Goal: Task Accomplishment & Management: Manage account settings

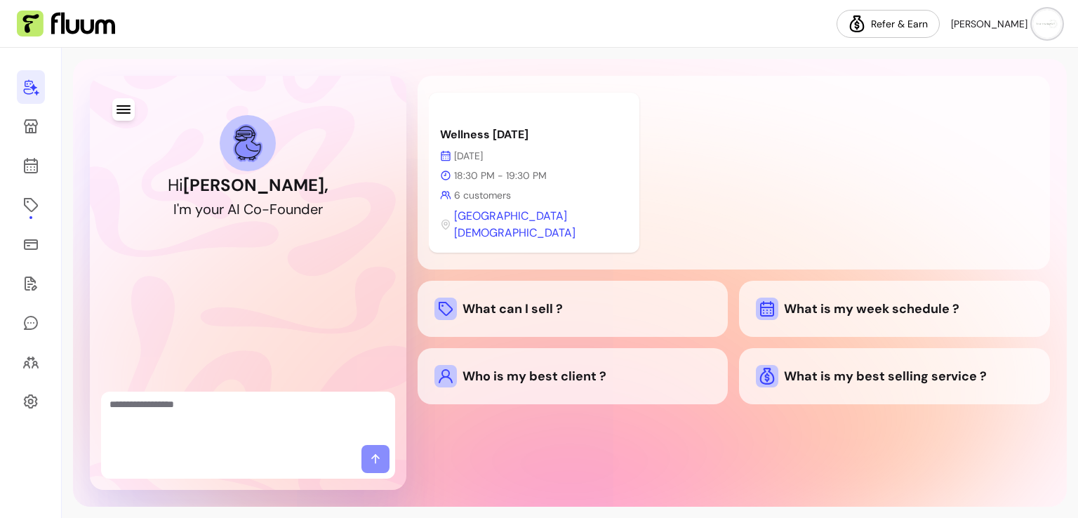
click at [160, 440] on div at bounding box center [248, 418] width 294 height 53
type textarea "**********"
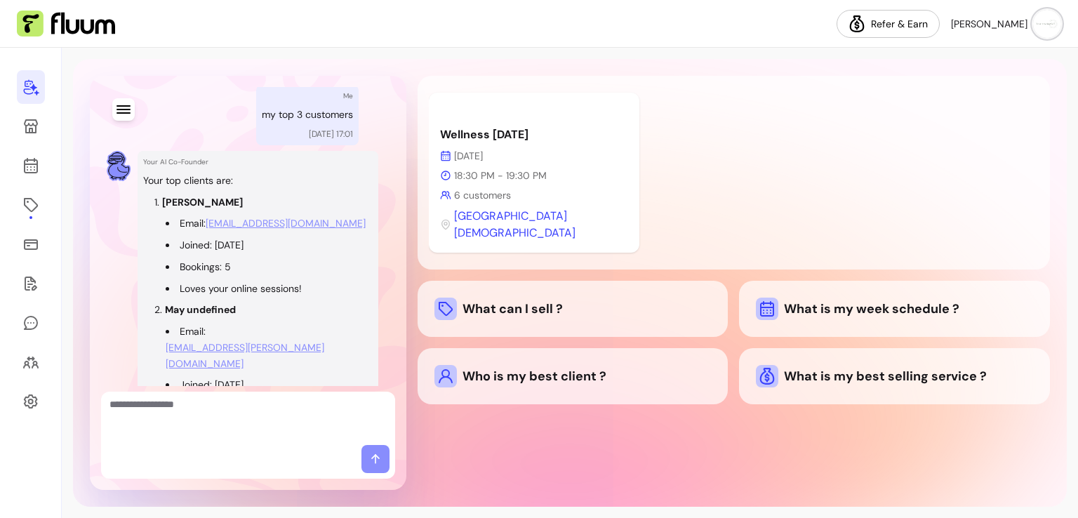
scroll to position [354, 0]
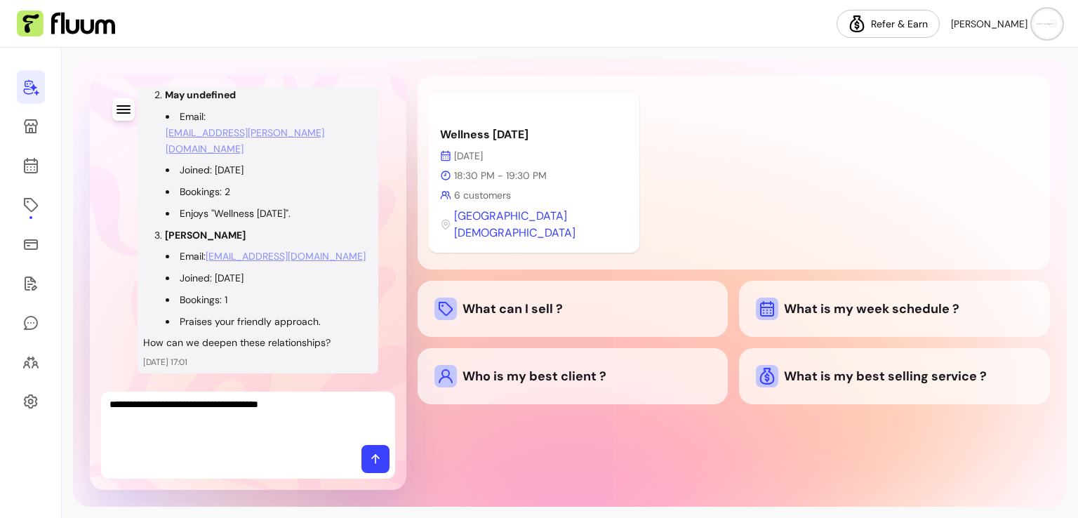
type textarea "**********"
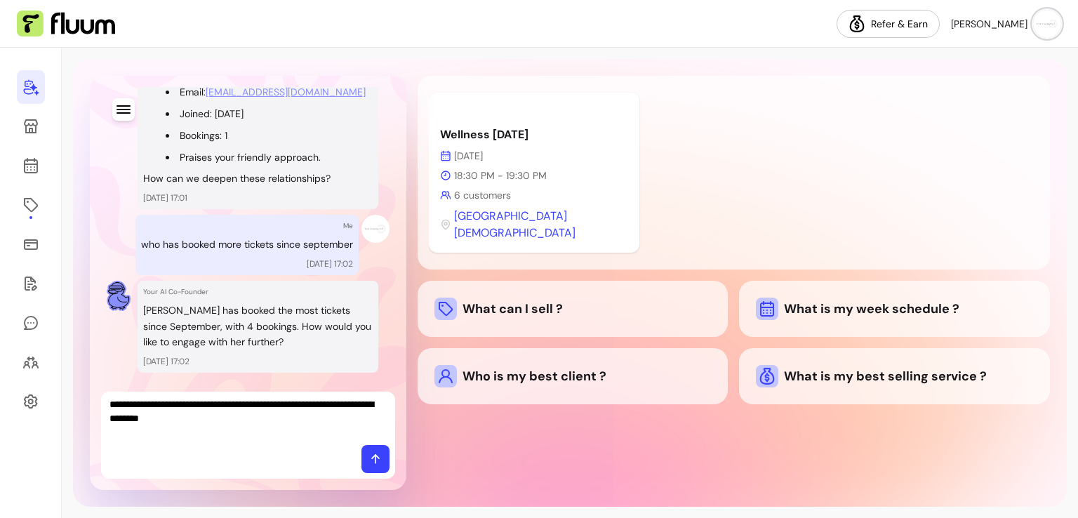
type textarea "**********"
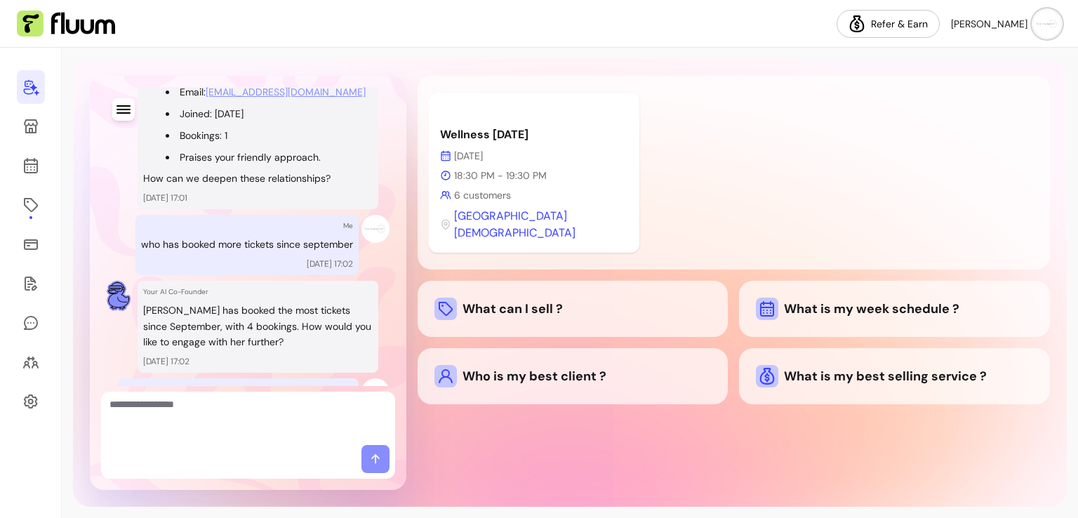
scroll to position [714, 0]
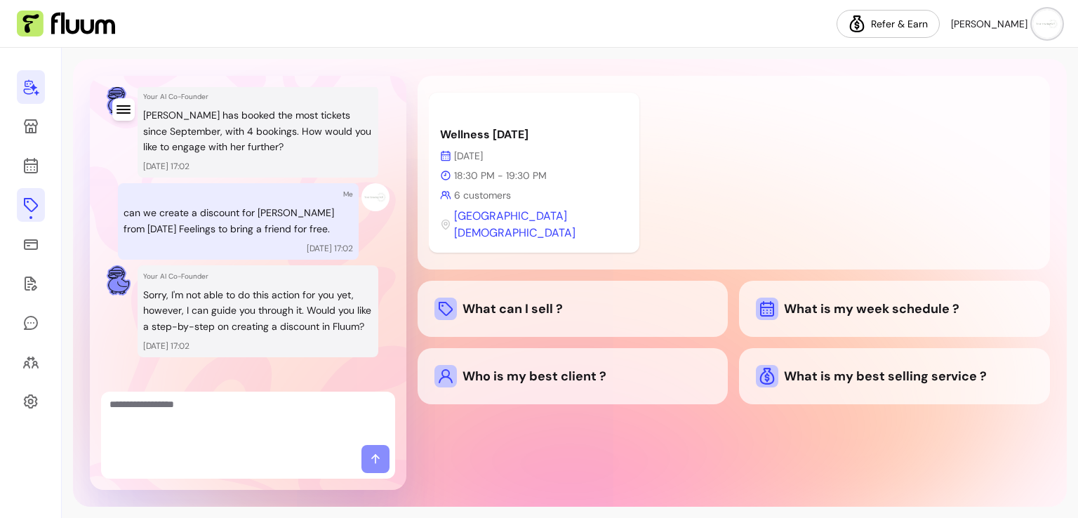
click at [32, 198] on icon at bounding box center [30, 205] width 17 height 17
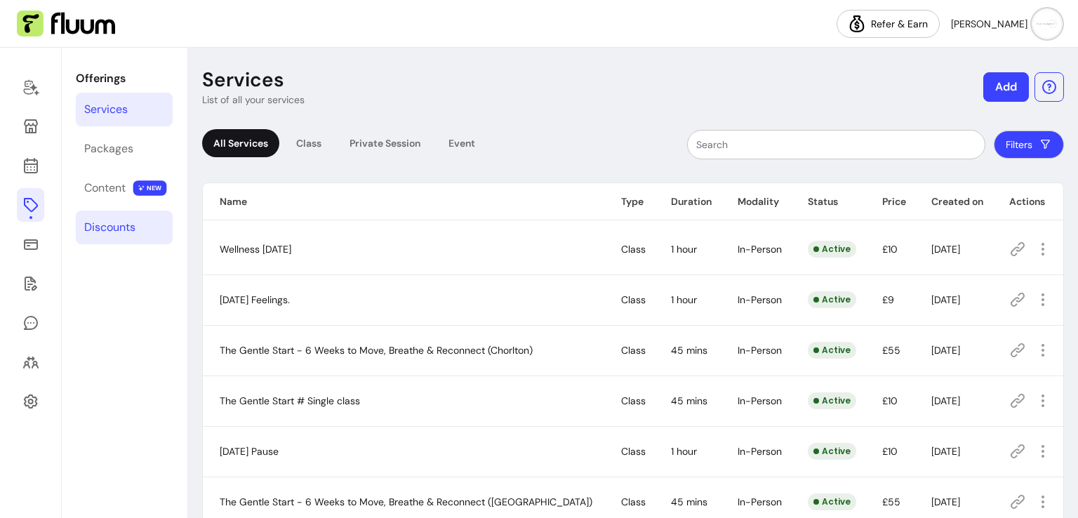
click at [101, 220] on div "Discounts" at bounding box center [109, 227] width 51 height 17
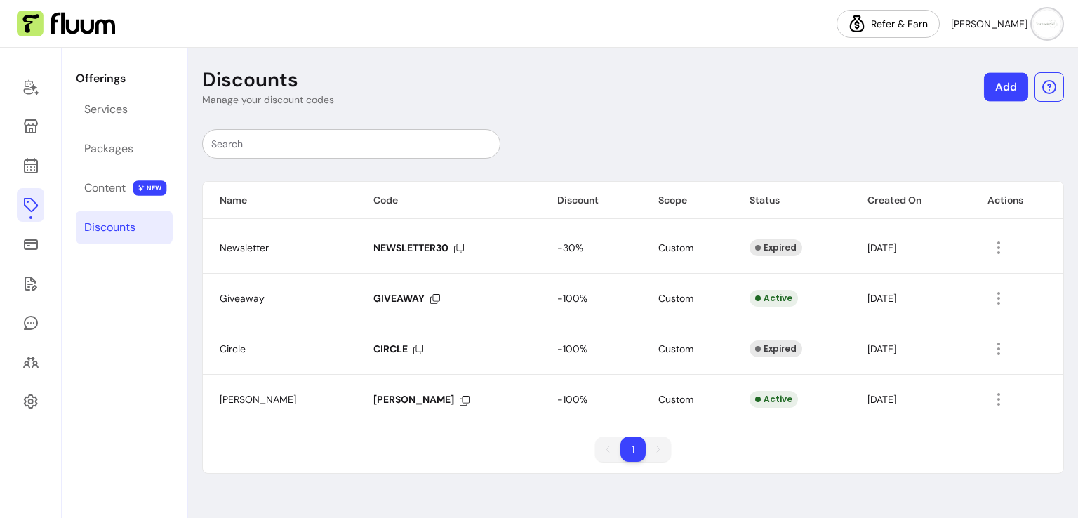
click at [1004, 81] on link "Add" at bounding box center [1006, 87] width 44 height 29
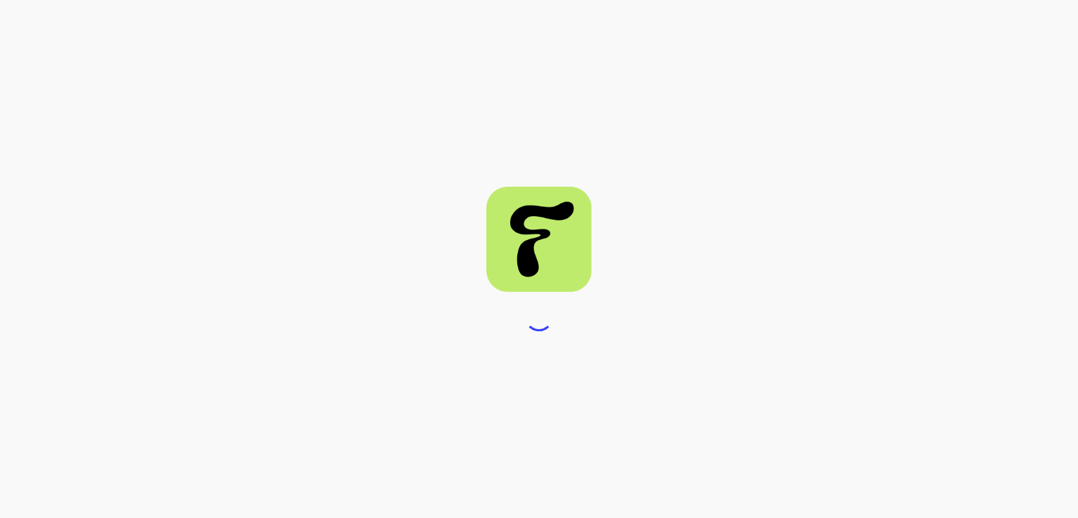
select select "****"
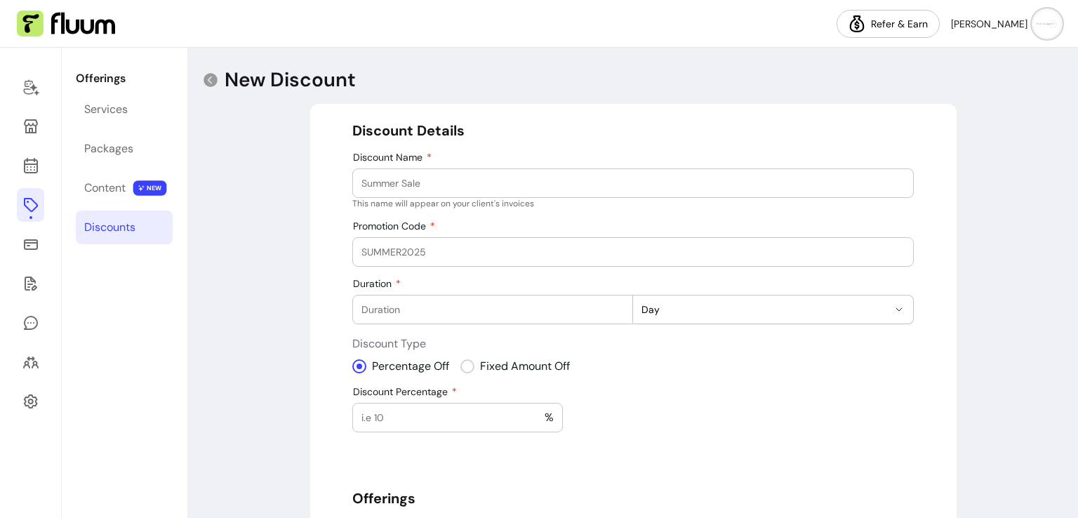
click at [756, 175] on div at bounding box center [632, 183] width 543 height 28
type input "friends"
click at [635, 248] on input "Promotion Code" at bounding box center [632, 252] width 543 height 14
type input "FRIENDS"
click at [565, 308] on input "Duration" at bounding box center [492, 310] width 263 height 14
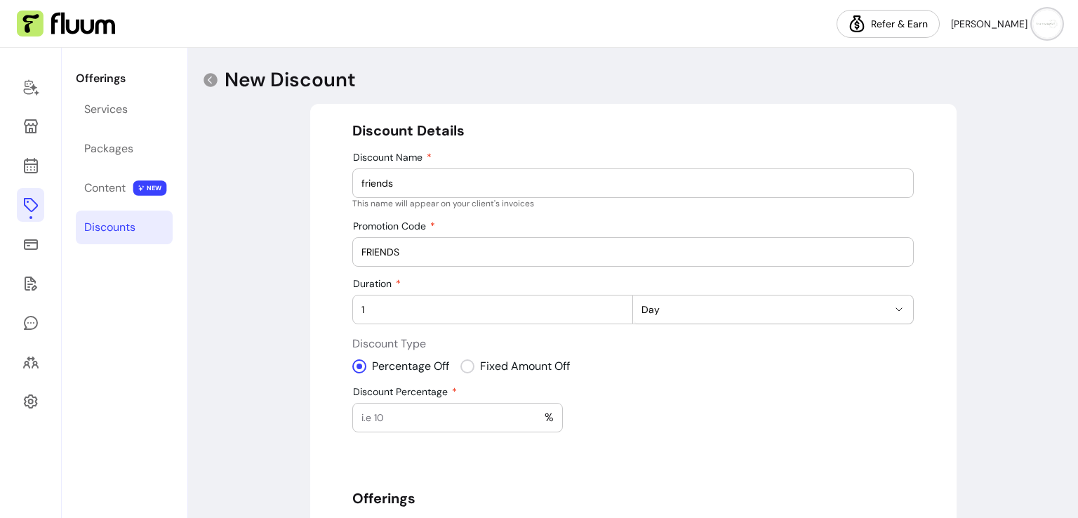
type input "1"
click at [445, 430] on div "Discount Percentage %" at bounding box center [457, 417] width 211 height 29
click at [442, 419] on input "Discount Percentage" at bounding box center [452, 418] width 183 height 14
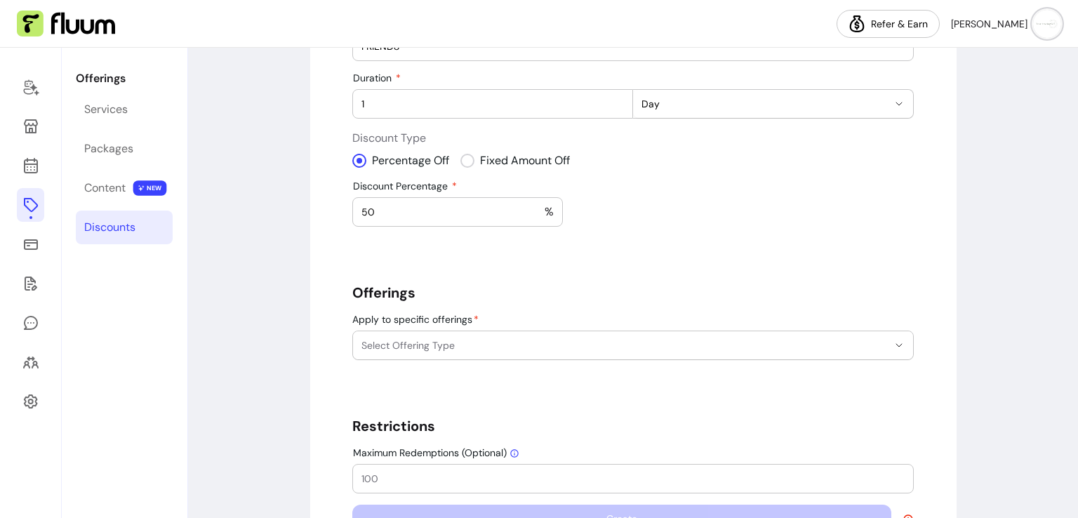
scroll to position [211, 0]
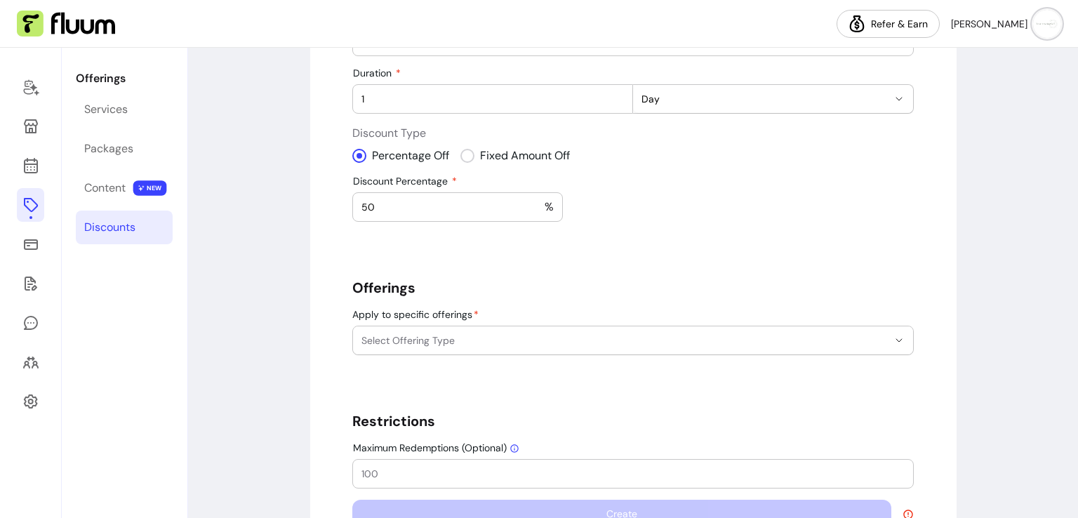
type input "50"
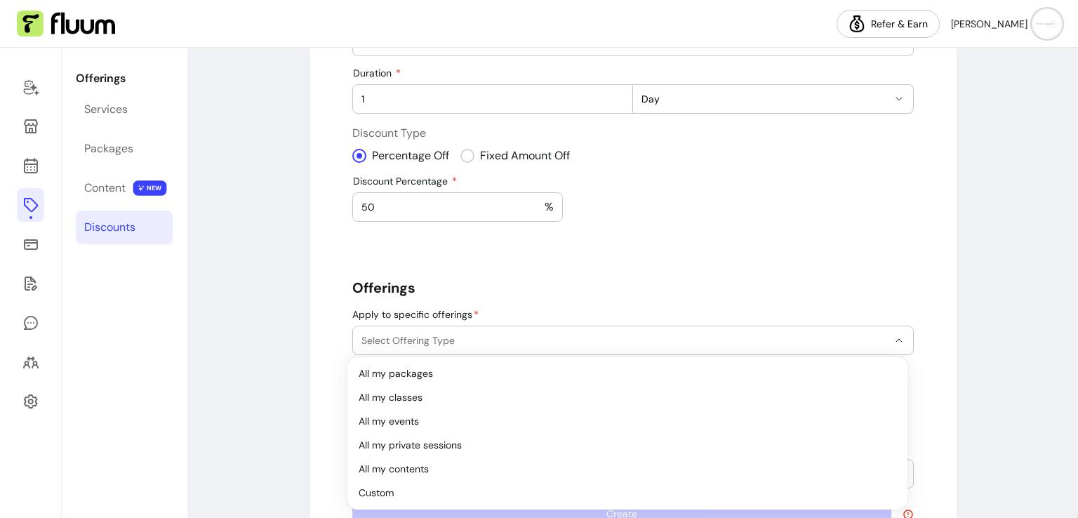
click at [703, 338] on span "Select Offering Type" at bounding box center [624, 340] width 526 height 14
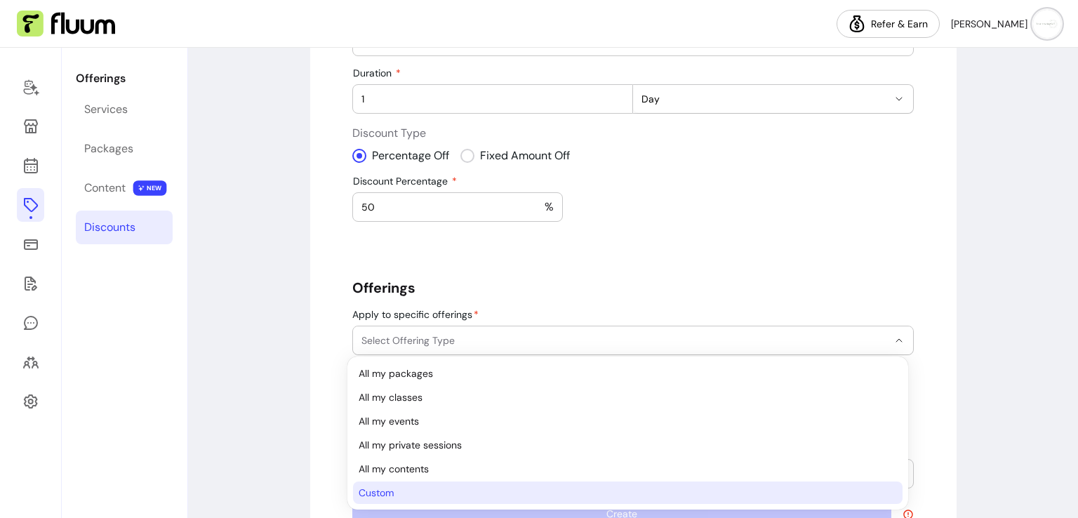
click at [613, 503] on li "Custom" at bounding box center [627, 493] width 549 height 22
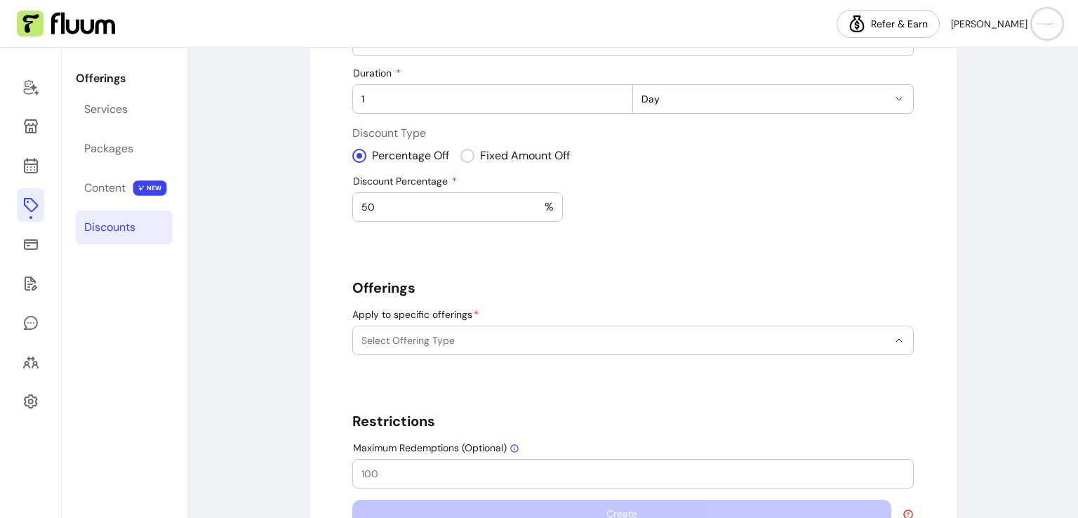
select select "******"
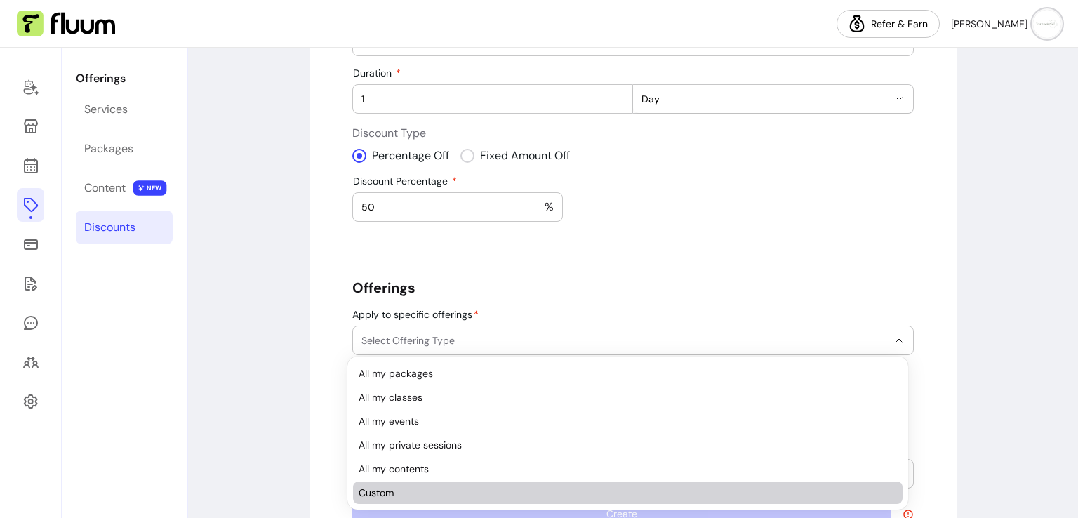
scroll to position [44, 0]
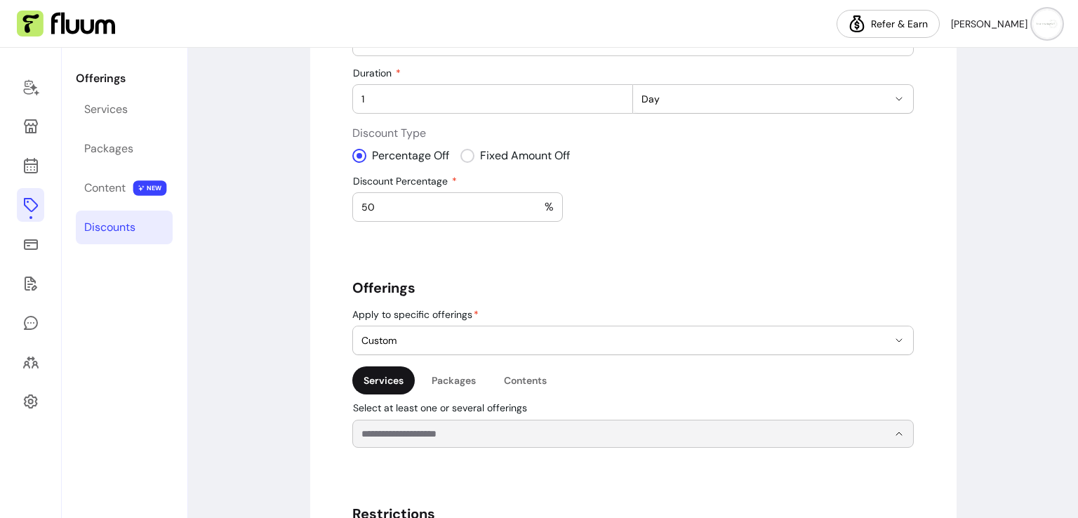
click at [553, 427] on input "Select at least one or several offerings" at bounding box center [613, 434] width 504 height 14
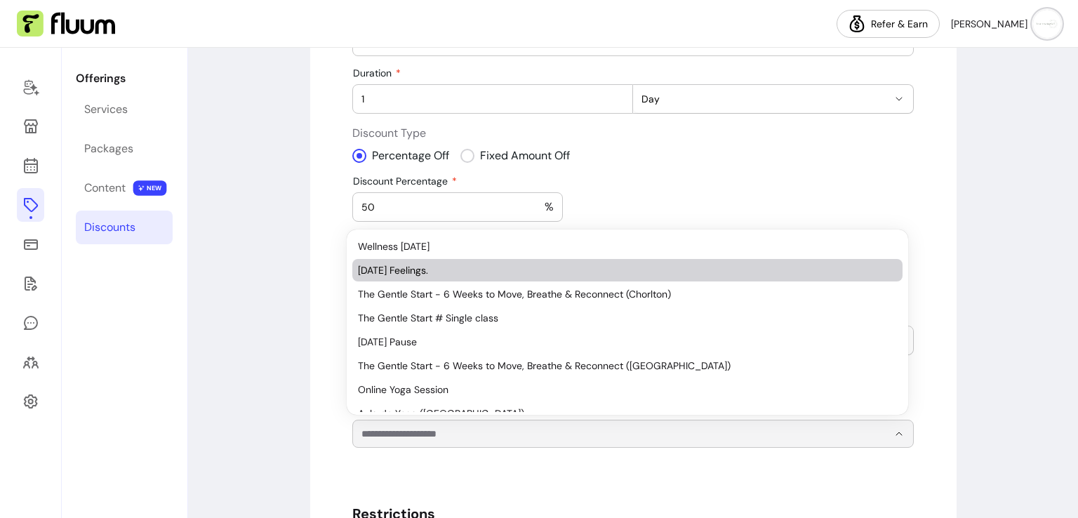
click at [531, 267] on span "Monday Feelings." at bounding box center [620, 270] width 525 height 14
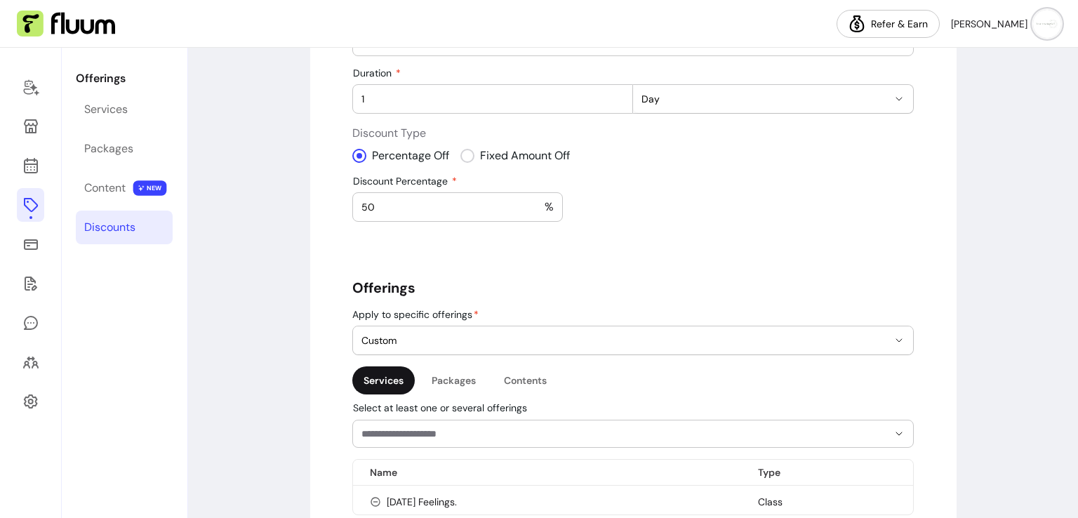
scroll to position [415, 0]
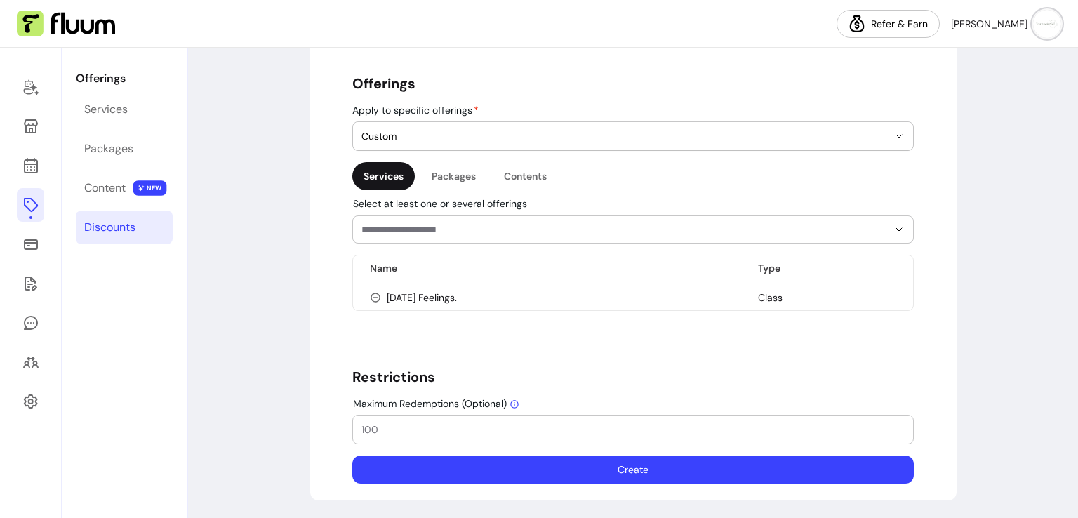
click at [618, 437] on div at bounding box center [632, 430] width 543 height 28
type input "1"
click at [621, 467] on button "Create" at bounding box center [633, 469] width 545 height 27
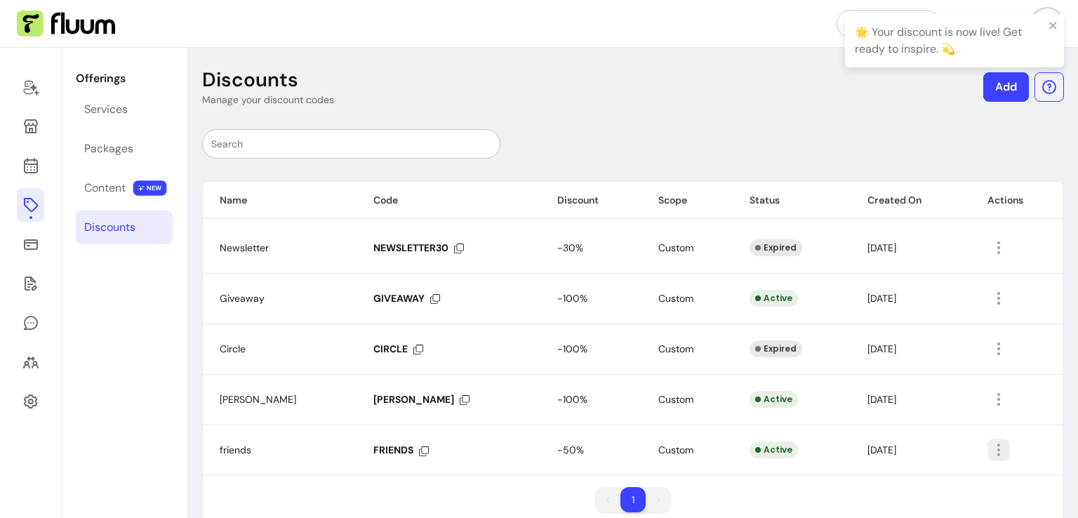
click at [991, 454] on icon "button" at bounding box center [999, 450] width 16 height 16
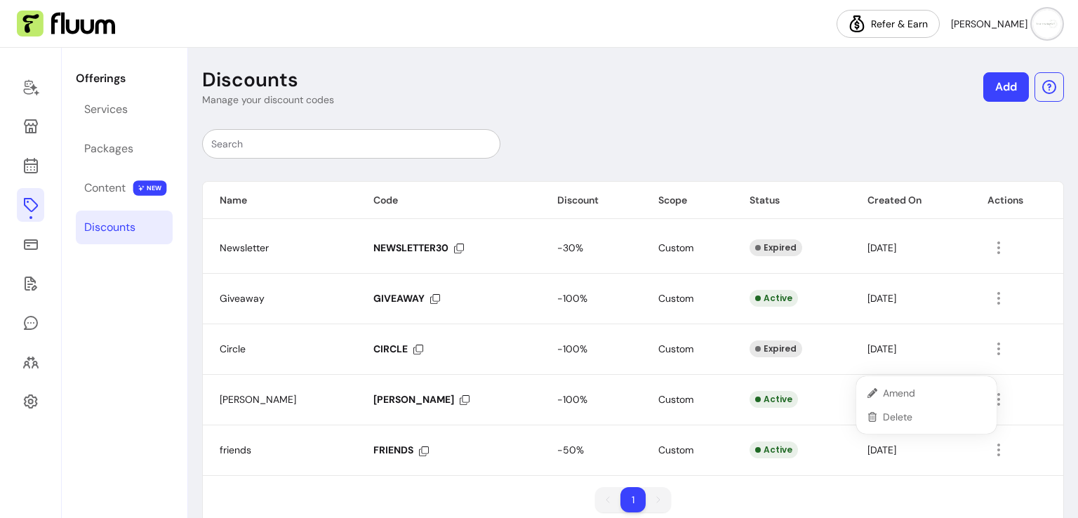
click at [929, 475] on div "Name Code Discount Scope Status Created On Actions Newsletter NEWSLETTER30 -30%…" at bounding box center [633, 352] width 862 height 343
click at [35, 131] on icon at bounding box center [31, 126] width 14 height 14
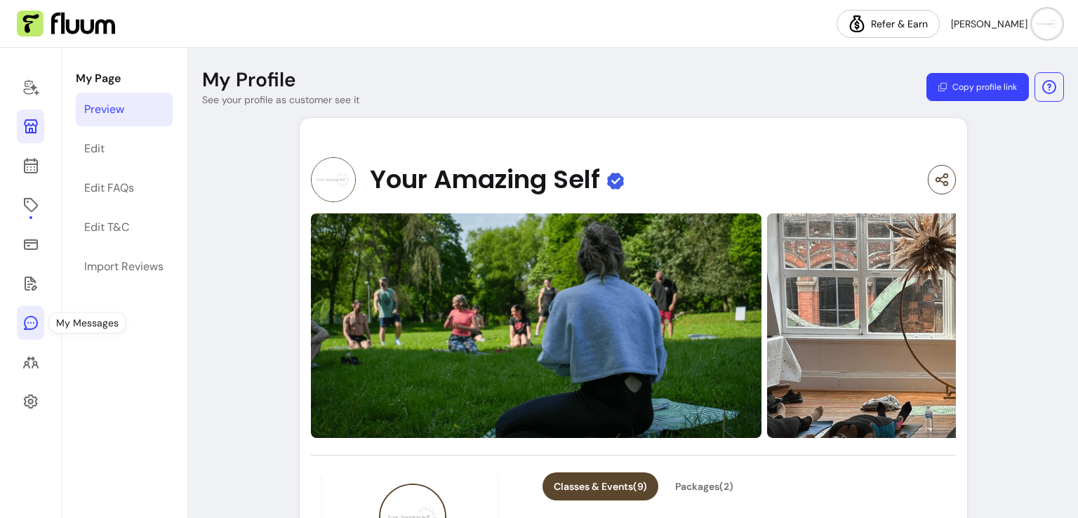
click at [32, 319] on icon at bounding box center [30, 322] width 17 height 17
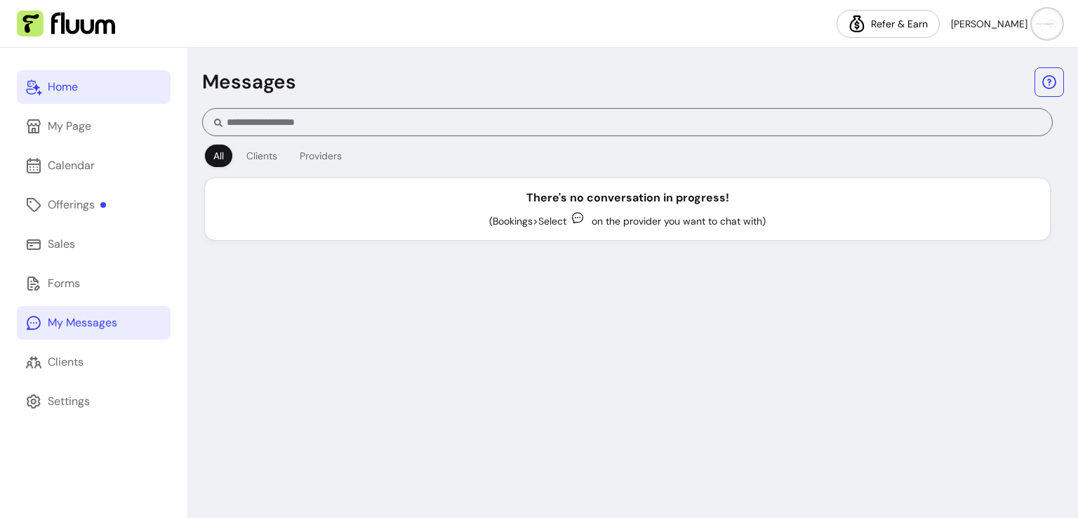
click at [66, 89] on div "Home" at bounding box center [63, 87] width 30 height 17
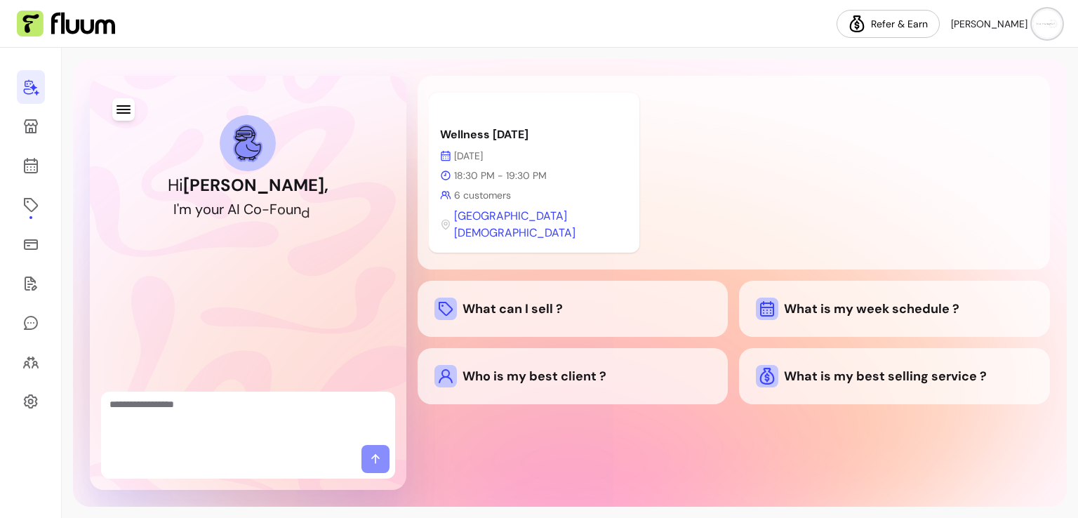
click at [145, 421] on textarea "Ask me anything..." at bounding box center [248, 418] width 277 height 42
type textarea "**********"
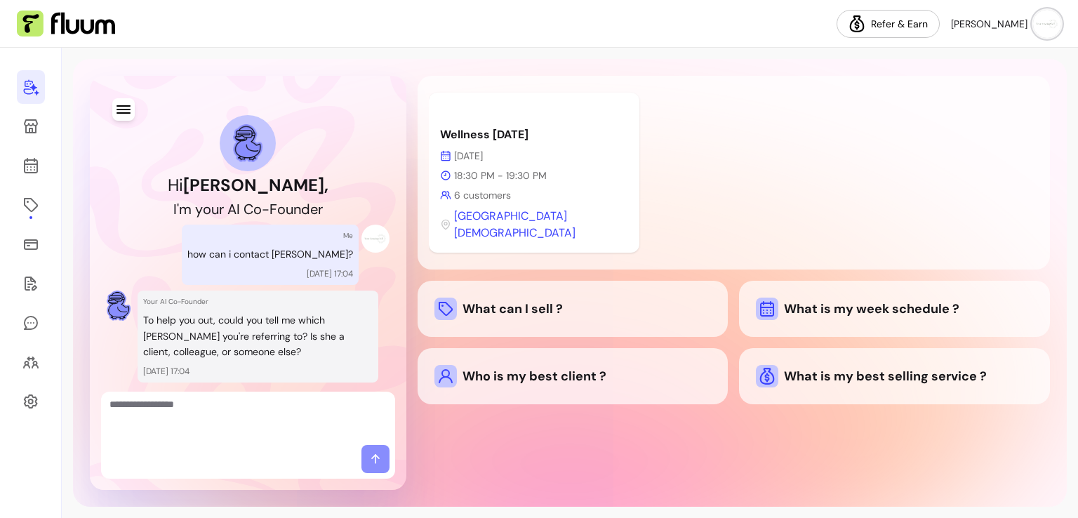
scroll to position [41, 0]
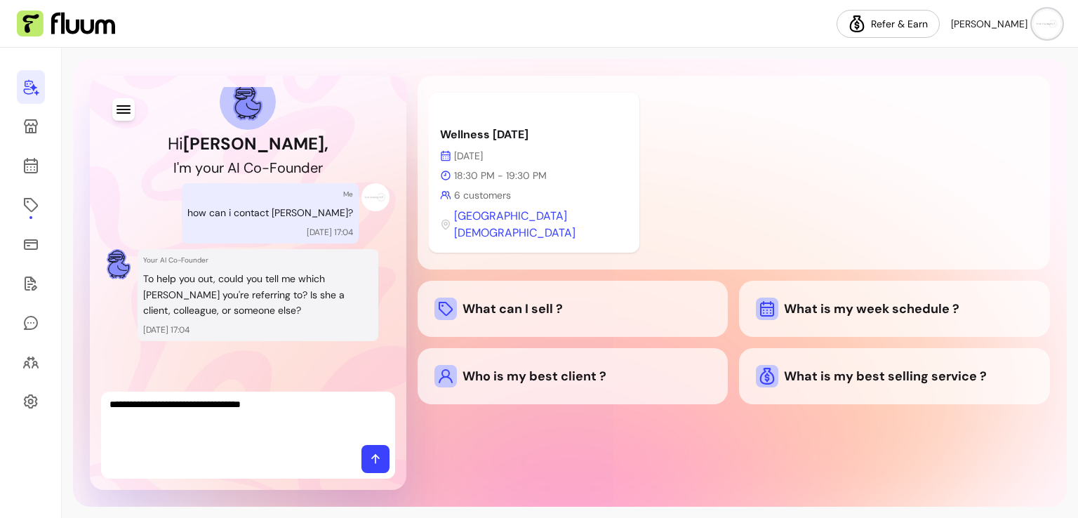
type textarea "**********"
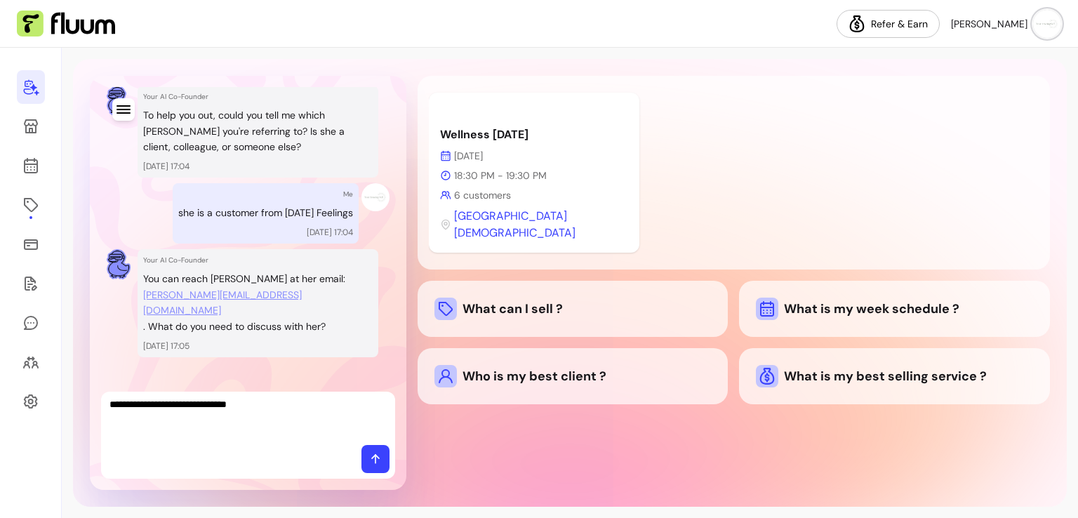
type textarea "**********"
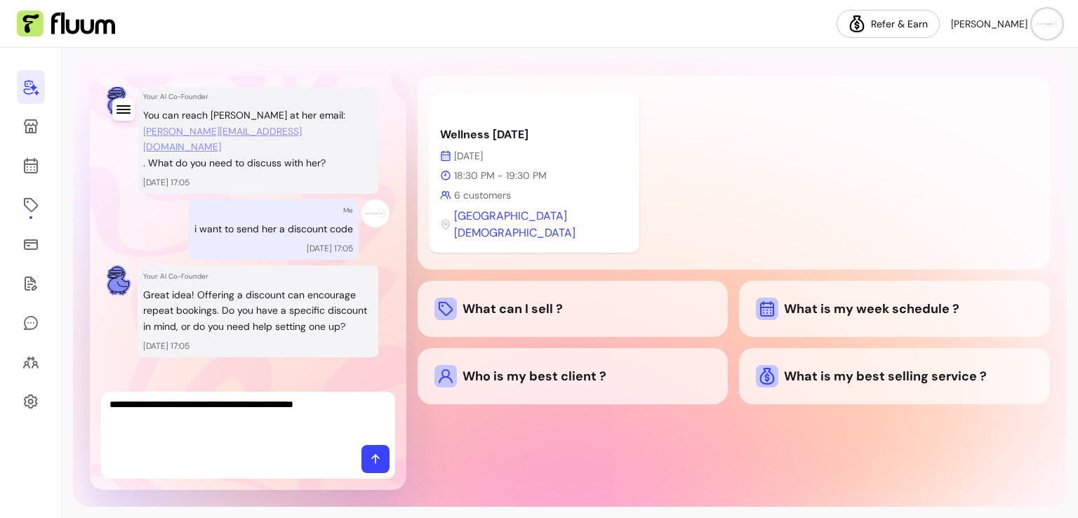
type textarea "**********"
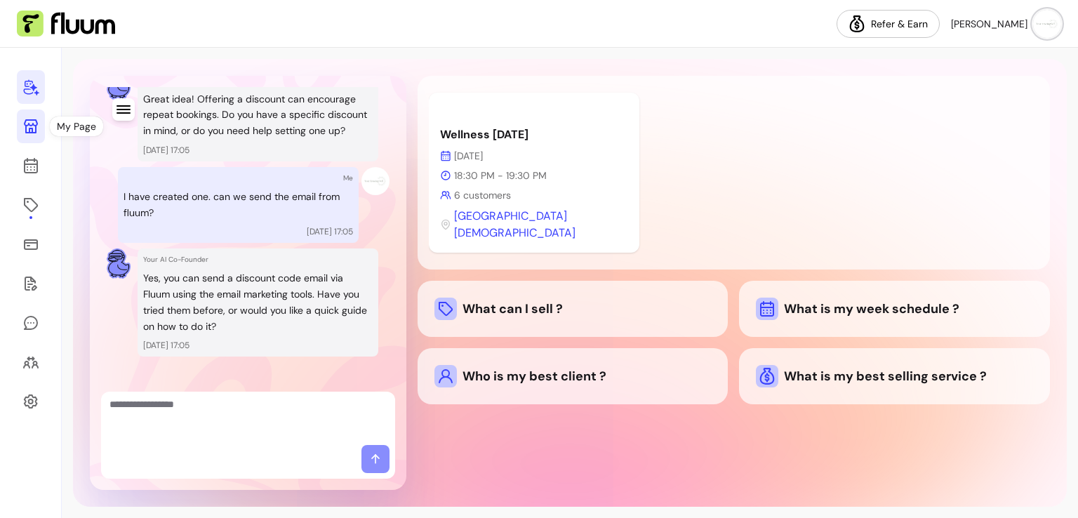
click at [28, 121] on icon at bounding box center [30, 126] width 17 height 17
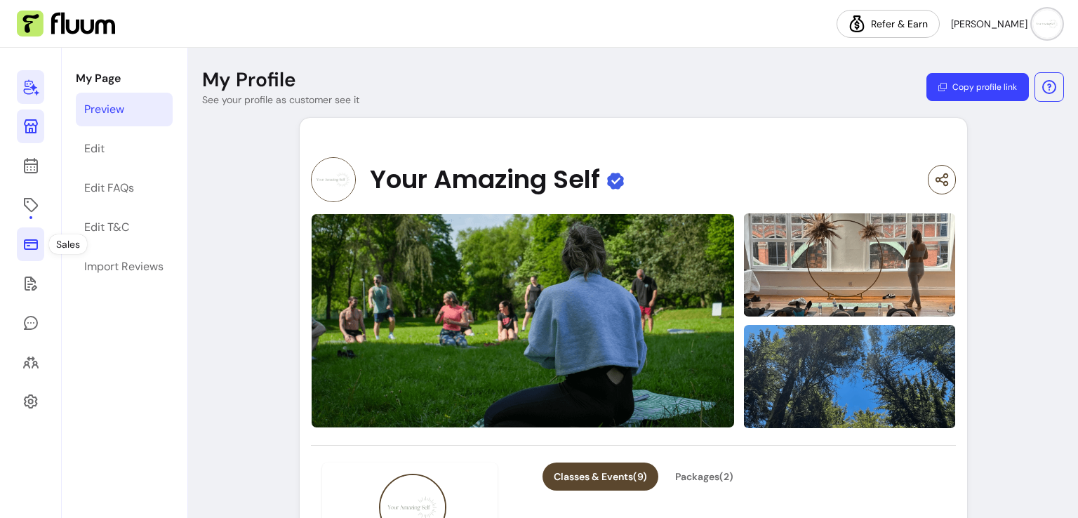
click at [31, 239] on icon at bounding box center [31, 244] width 14 height 11
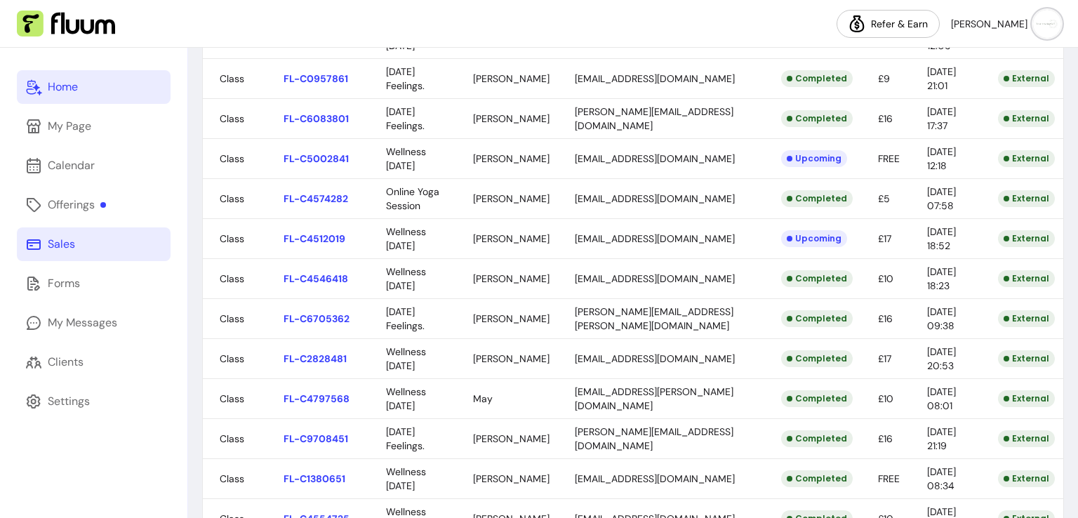
scroll to position [376, 0]
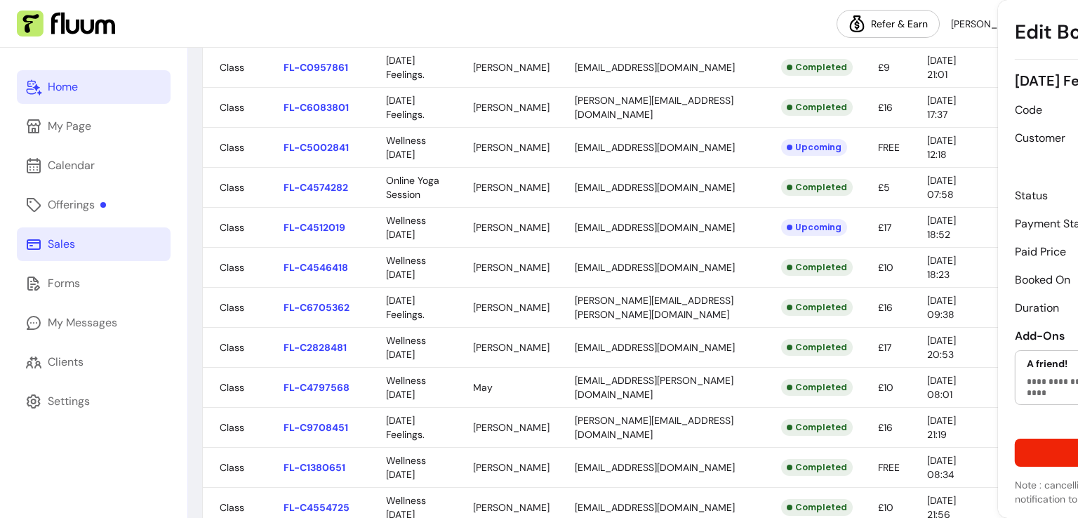
click at [882, 424] on body "Refer & Earn Ana P. Home My Page Calendar Offerings Sales Forms My Messages Cli…" at bounding box center [539, 259] width 1078 height 518
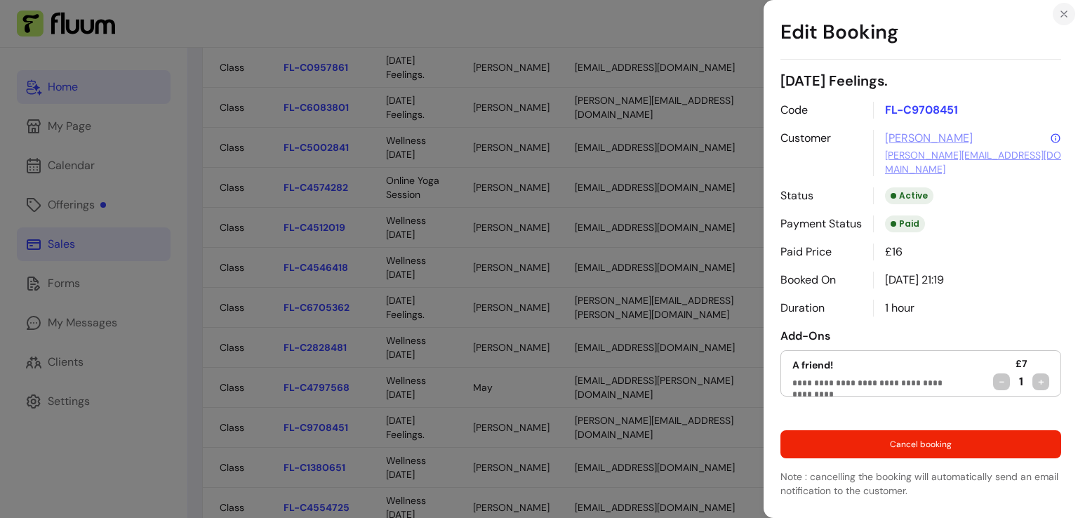
click at [1061, 11] on icon "Close" at bounding box center [1064, 14] width 6 height 6
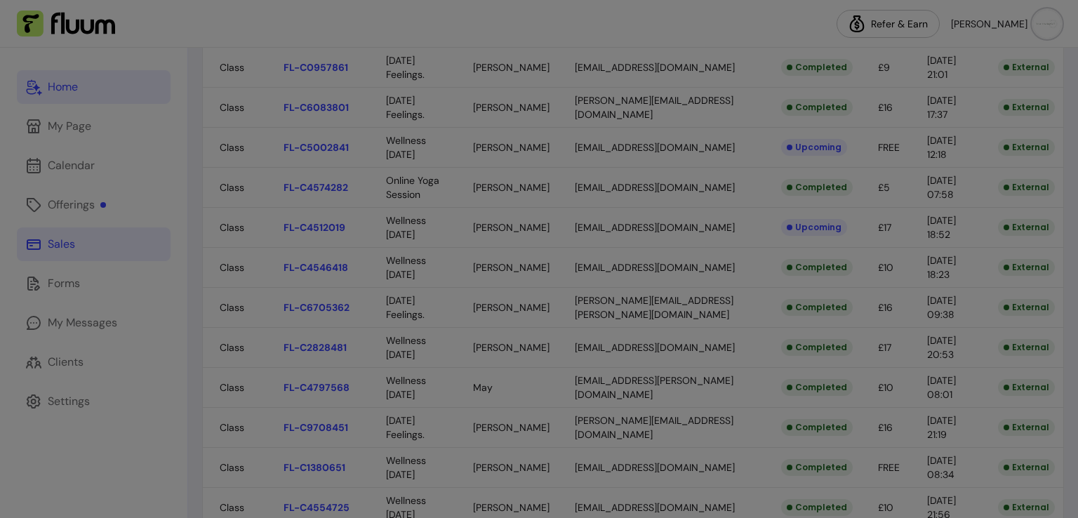
click at [910, 307] on body "Refer & Earn Ana P. Home My Page Calendar Offerings Sales Forms My Messages Cli…" at bounding box center [539, 259] width 1078 height 518
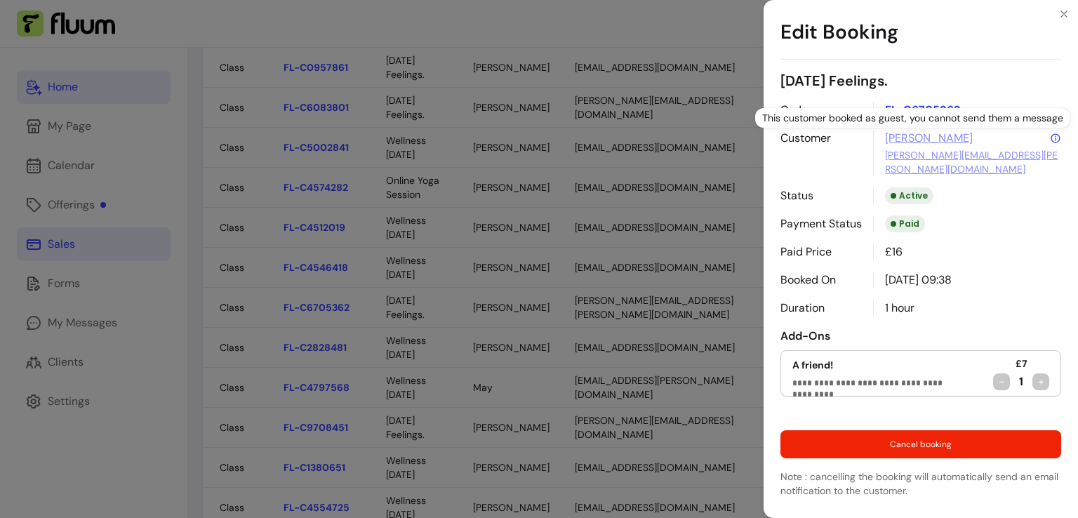
click at [1059, 139] on icon at bounding box center [1055, 138] width 11 height 11
click at [974, 152] on link "mortimer.helen@outlook.com" at bounding box center [973, 162] width 176 height 28
click at [958, 159] on link "mortimer.helen@outlook.com" at bounding box center [973, 162] width 176 height 28
click at [1063, 9] on icon "Close" at bounding box center [1064, 13] width 11 height 11
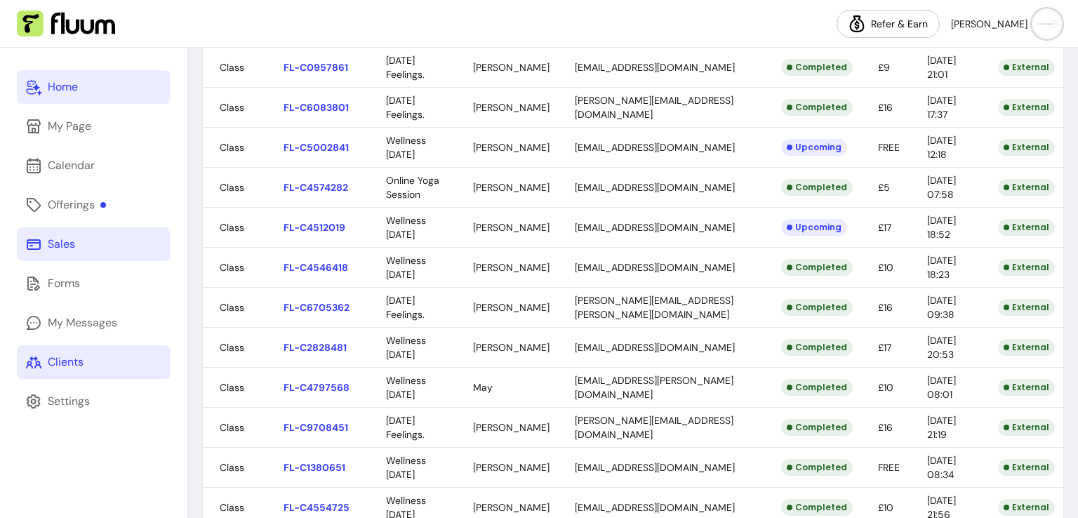
click at [69, 359] on div "Clients" at bounding box center [66, 362] width 36 height 17
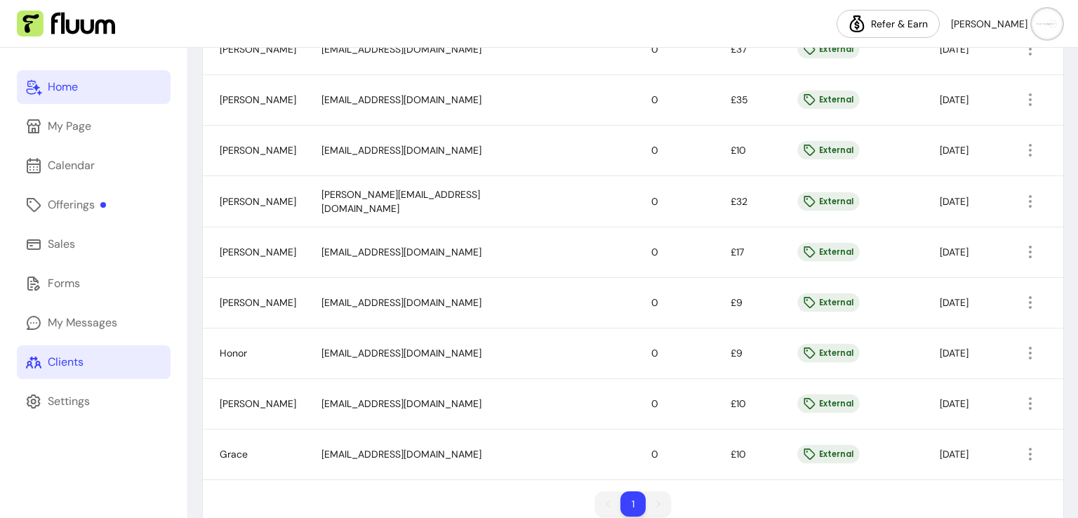
scroll to position [804, 0]
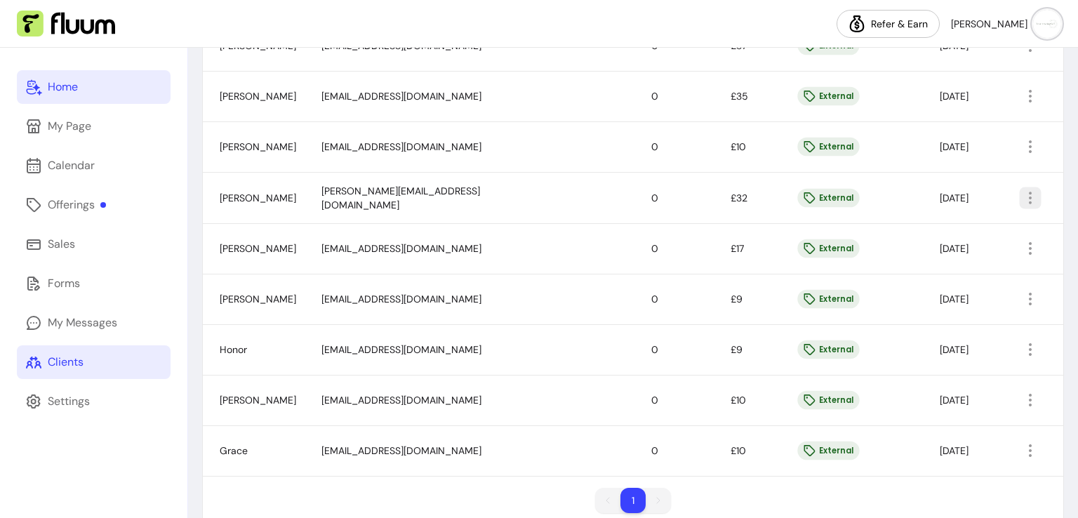
click at [1022, 190] on icon "button" at bounding box center [1030, 198] width 16 height 16
click at [971, 234] on span "Add Notes" at bounding box center [966, 233] width 102 height 14
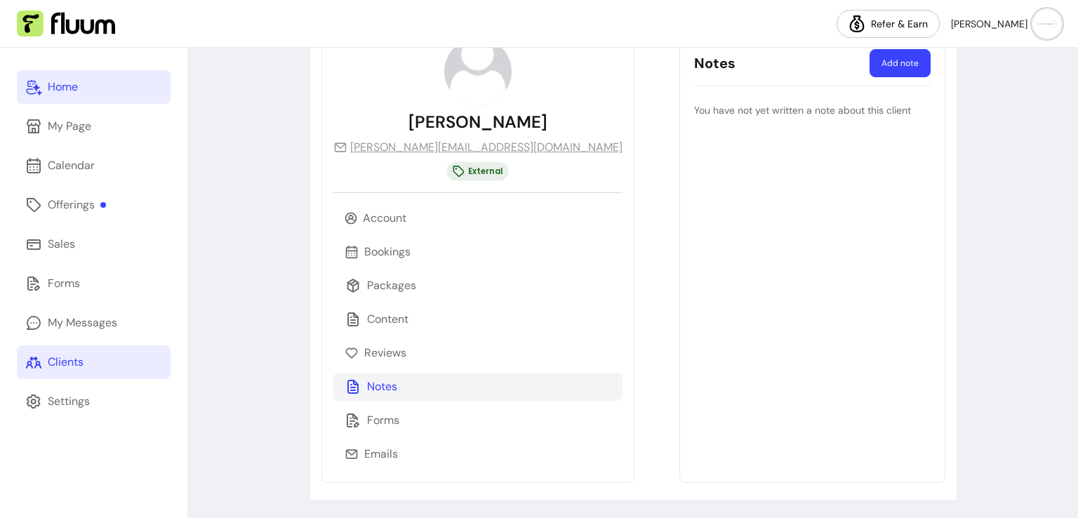
scroll to position [98, 0]
click at [392, 445] on p "Emails" at bounding box center [381, 453] width 34 height 17
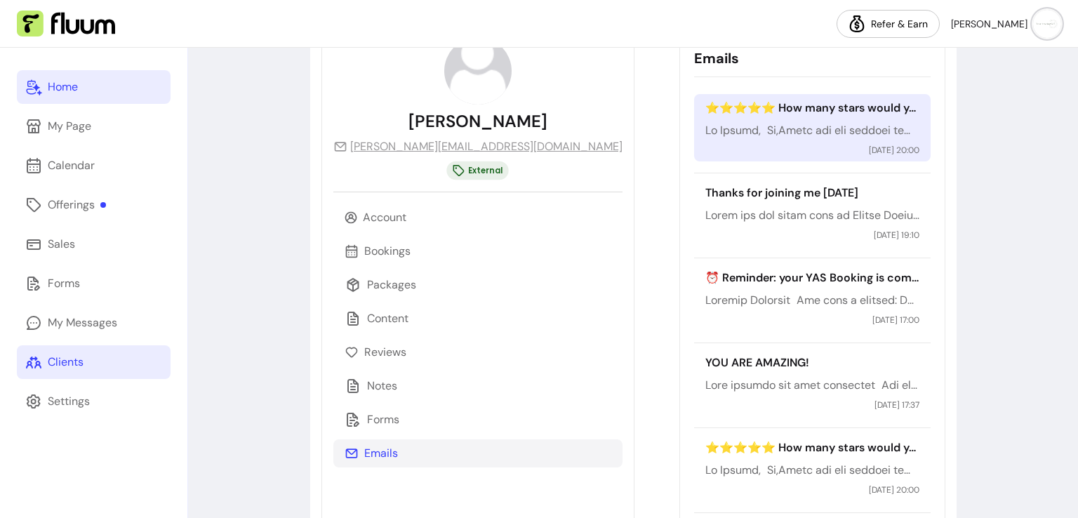
click at [835, 123] on p at bounding box center [812, 130] width 214 height 17
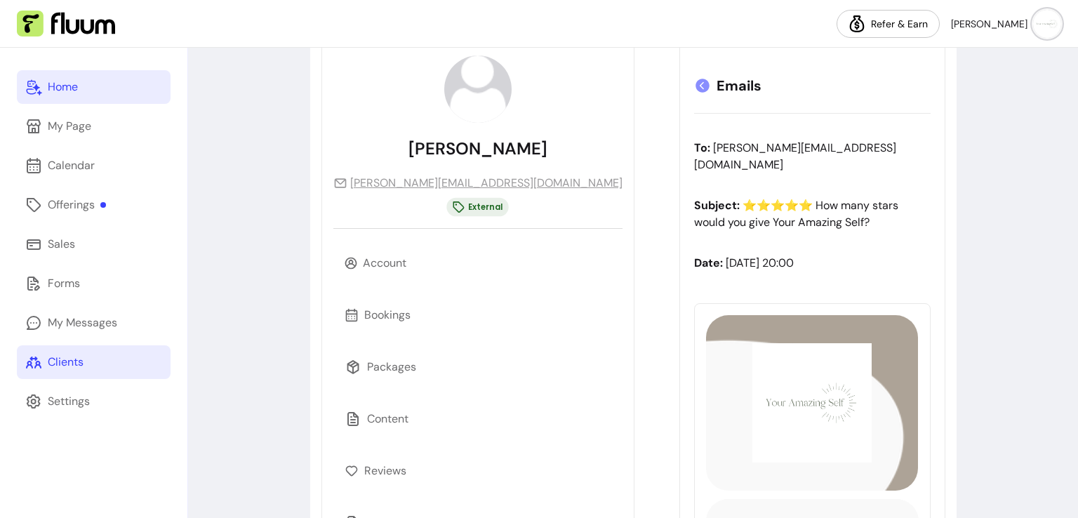
scroll to position [117, 0]
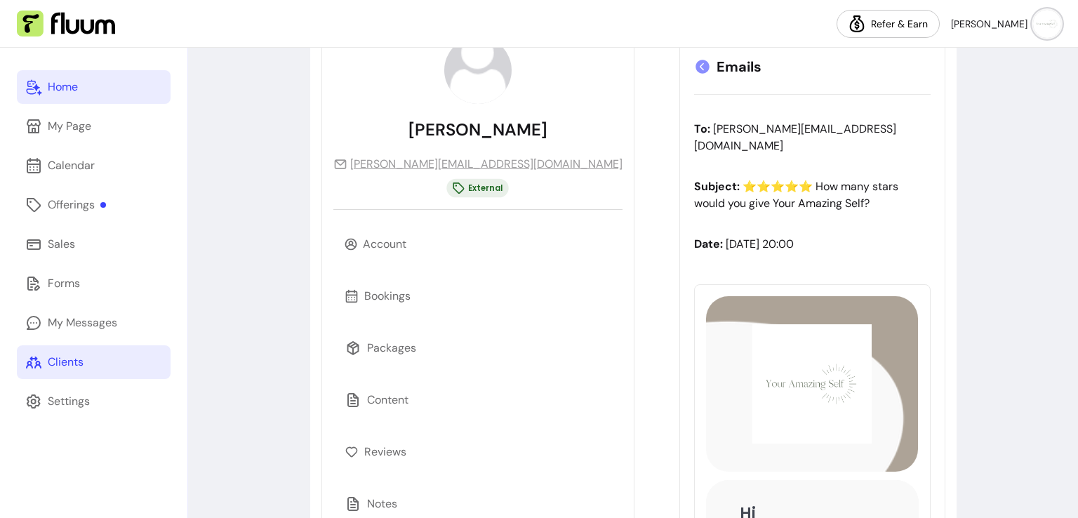
drag, startPoint x: 1066, startPoint y: 147, endPoint x: 1077, endPoint y: 245, distance: 98.2
click at [1077, 245] on div "Client details ******* ******** ******** ******* ******* ***** ***** ****** Ema…" at bounding box center [633, 283] width 890 height 470
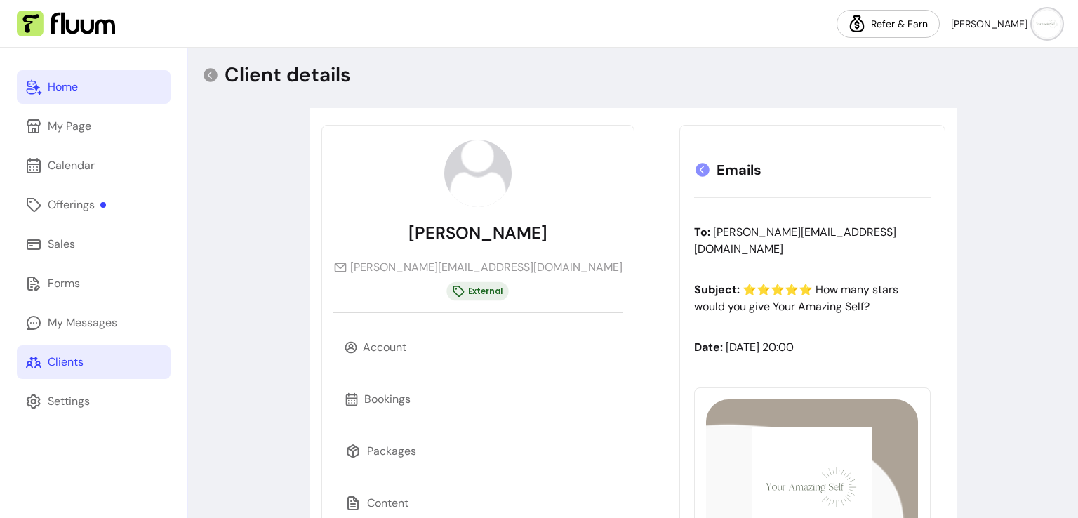
scroll to position [17, 0]
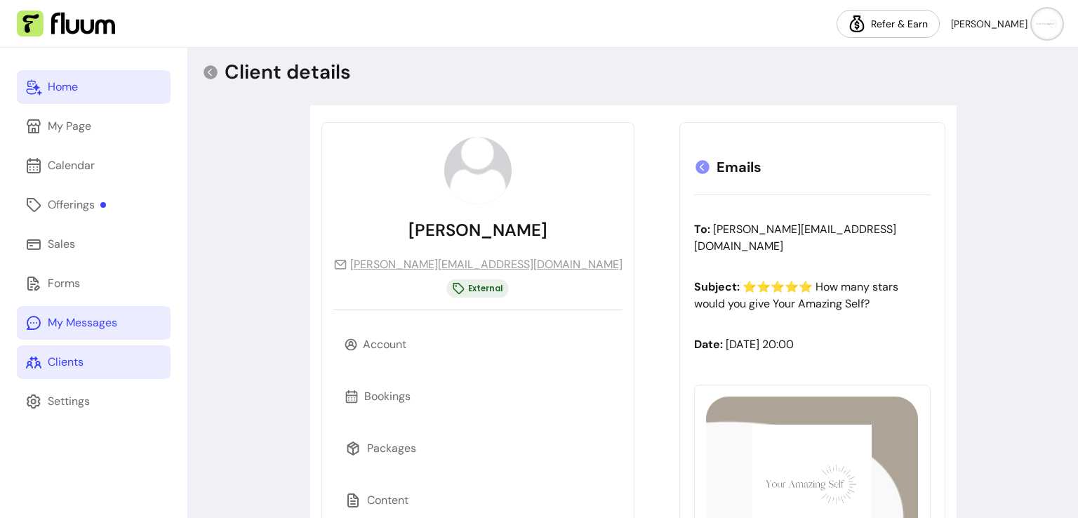
click at [60, 321] on div "My Messages" at bounding box center [82, 322] width 69 height 17
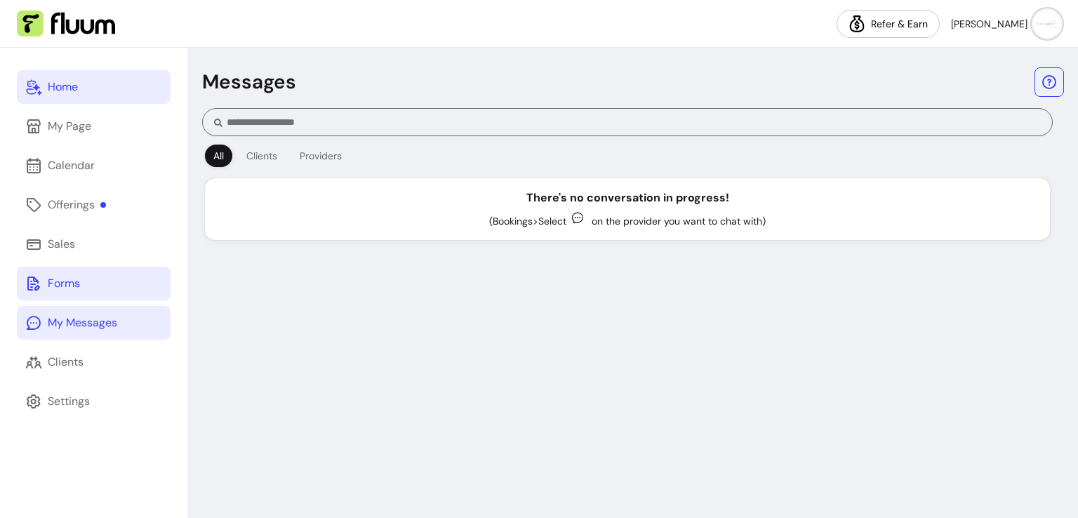
click at [64, 284] on div "Forms" at bounding box center [64, 283] width 32 height 17
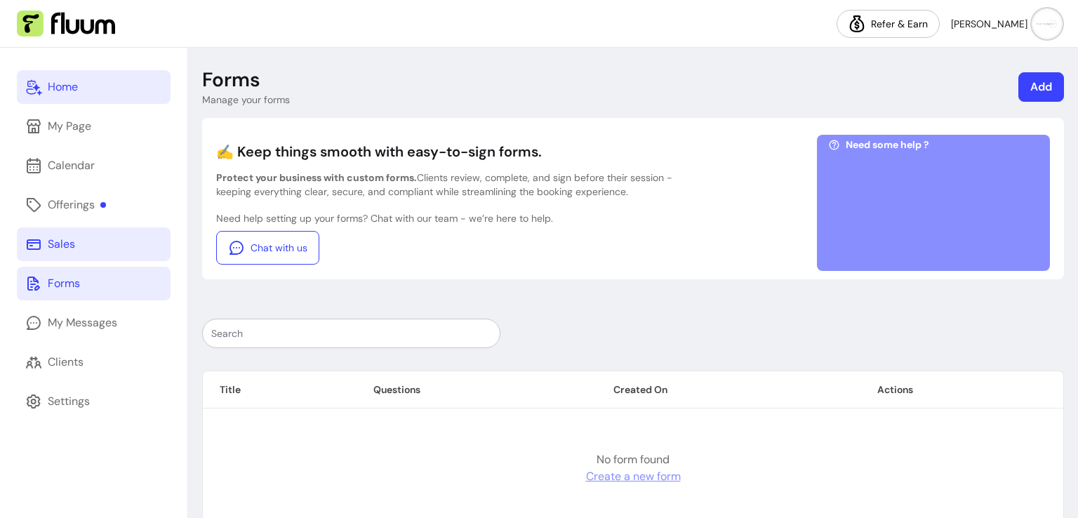
click at [74, 243] on div "Sales" at bounding box center [61, 244] width 27 height 17
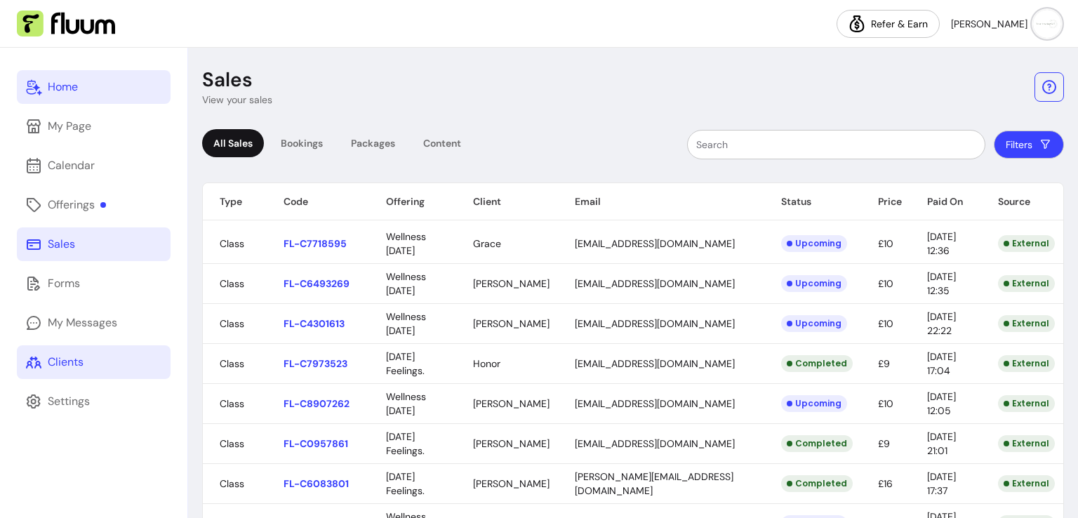
click at [63, 354] on div "Clients" at bounding box center [66, 362] width 36 height 17
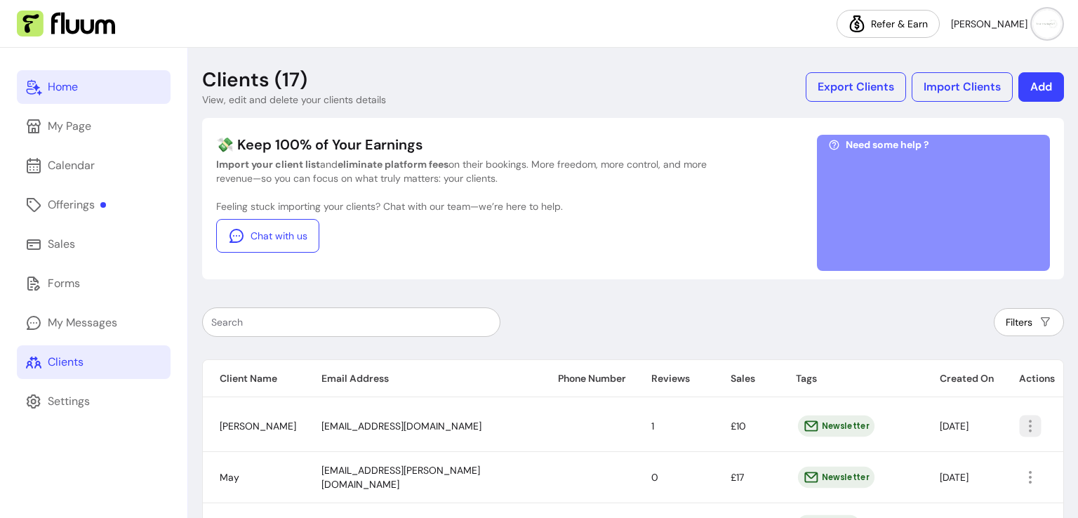
click at [1022, 423] on icon "button" at bounding box center [1030, 426] width 16 height 16
click at [770, 319] on div "Filters" at bounding box center [633, 321] width 862 height 29
click at [78, 324] on div "My Messages" at bounding box center [82, 322] width 69 height 17
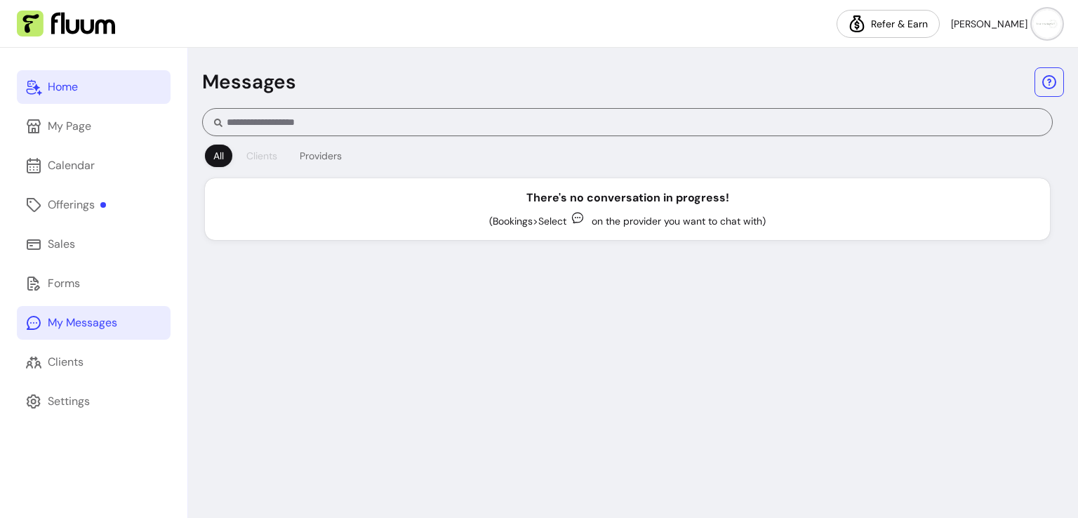
click at [253, 157] on div "Clients" at bounding box center [261, 156] width 31 height 14
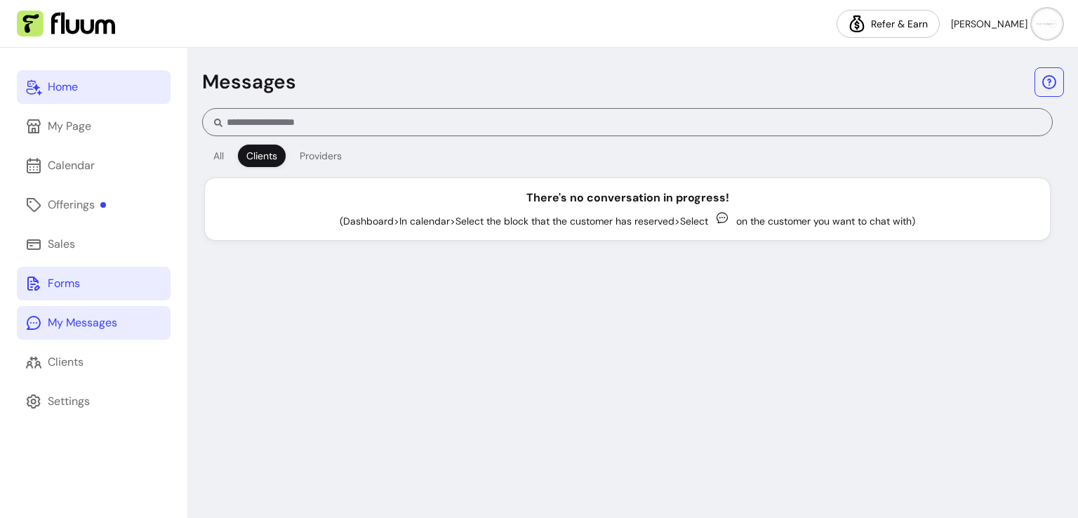
click at [101, 284] on link "Forms" at bounding box center [94, 284] width 154 height 34
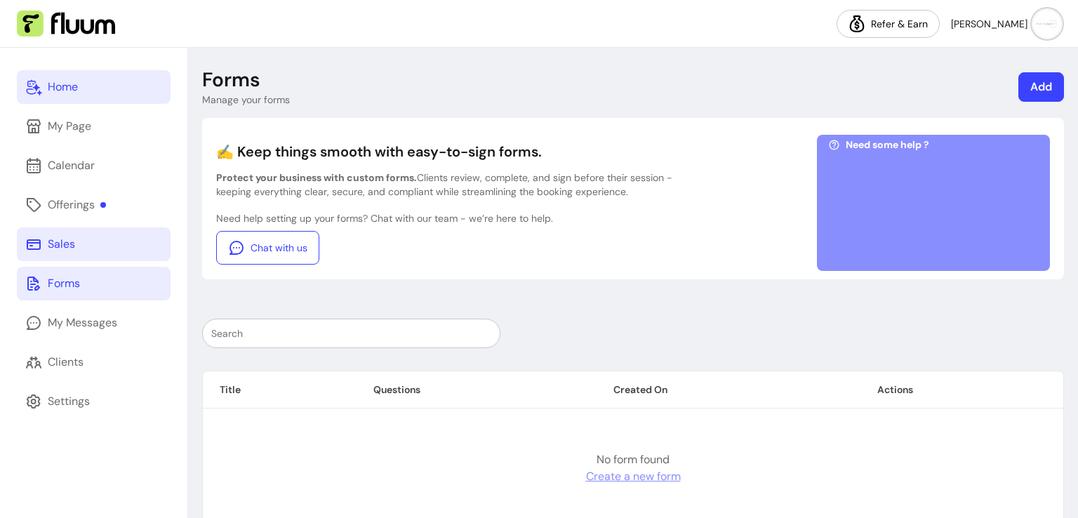
click at [117, 253] on link "Sales" at bounding box center [94, 244] width 154 height 34
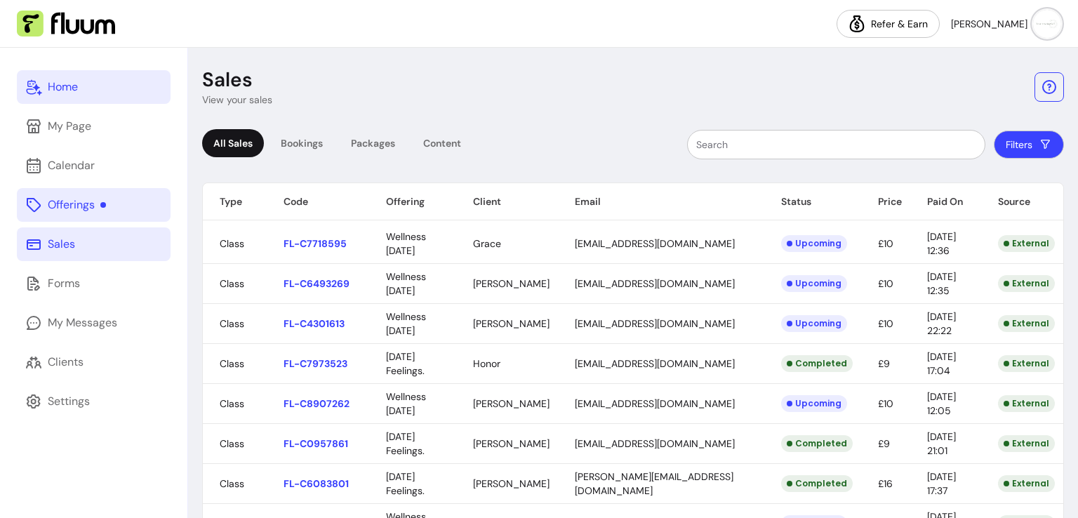
click at [109, 192] on link "Offerings" at bounding box center [94, 205] width 154 height 34
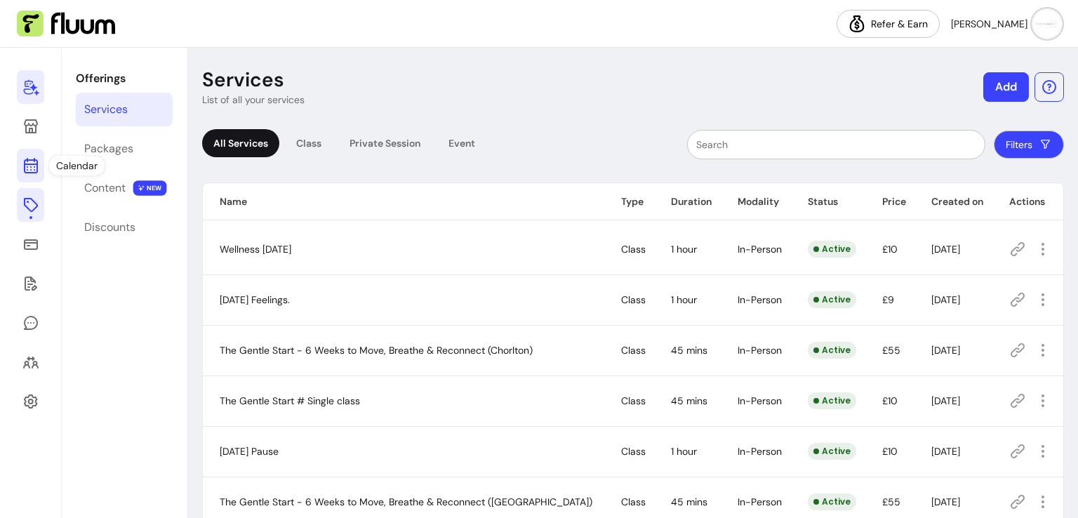
click at [26, 163] on icon at bounding box center [30, 165] width 17 height 17
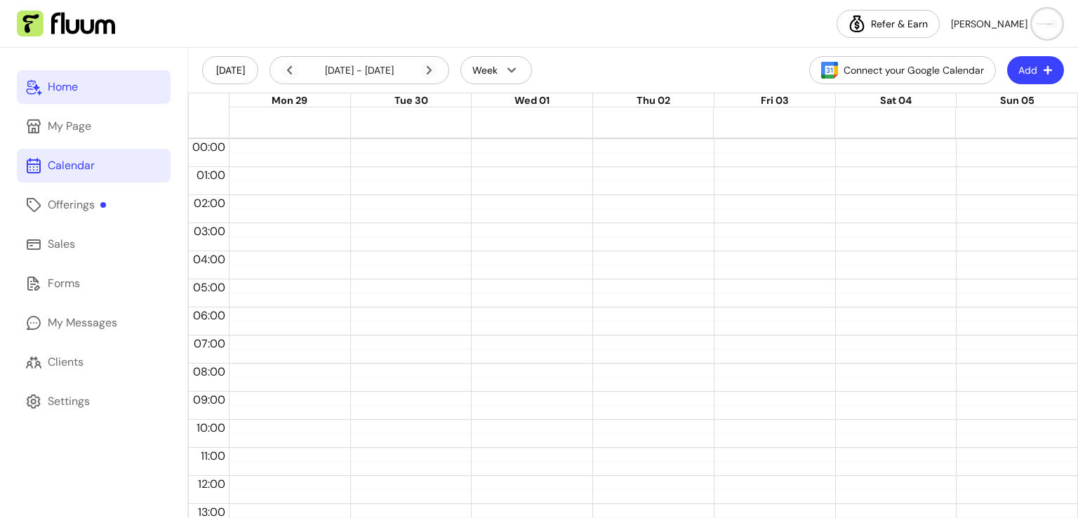
click at [44, 93] on link "Home" at bounding box center [94, 87] width 154 height 34
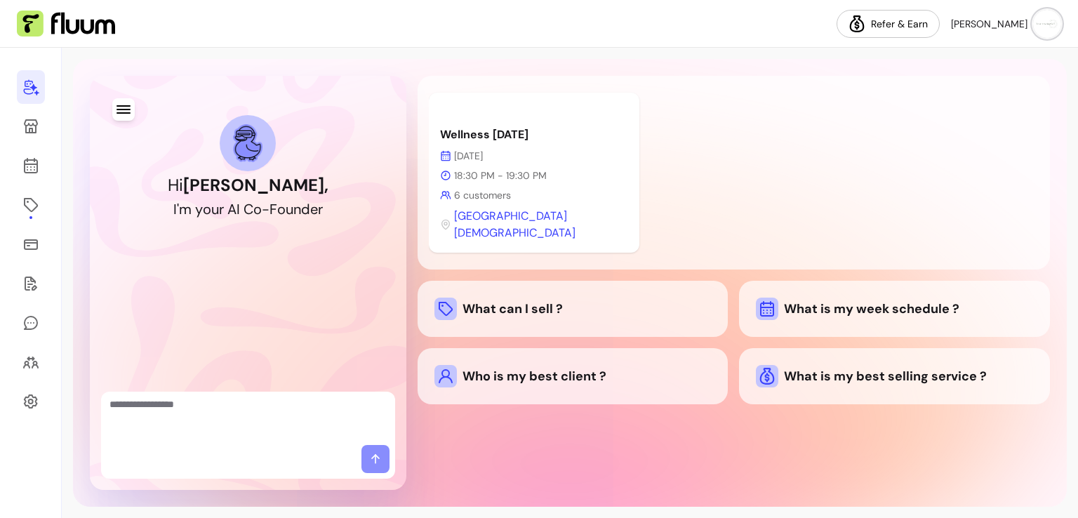
click at [1061, 28] on button "[PERSON_NAME]" at bounding box center [1006, 24] width 110 height 28
click at [996, 85] on span "My Messages" at bounding box center [998, 82] width 102 height 14
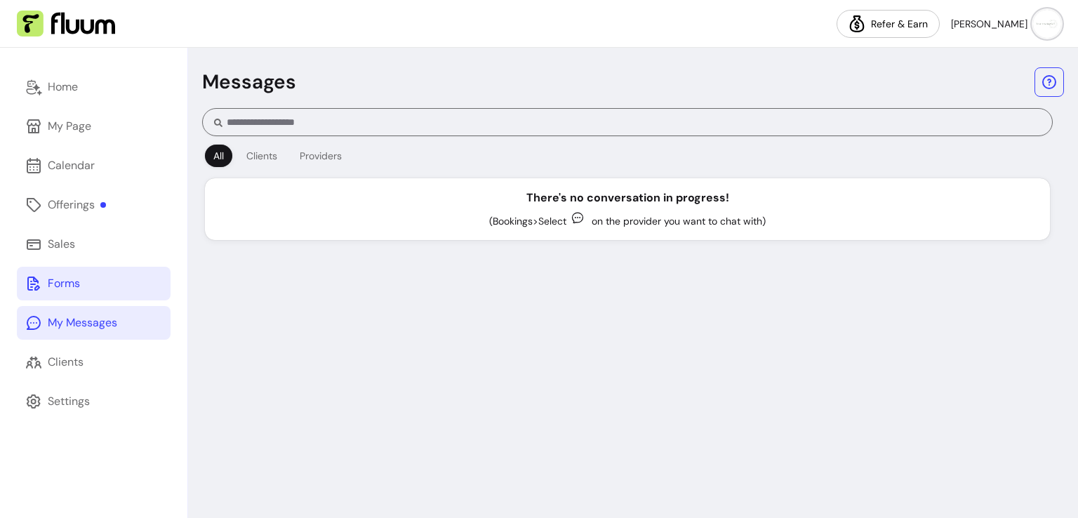
click at [88, 281] on link "Forms" at bounding box center [94, 284] width 154 height 34
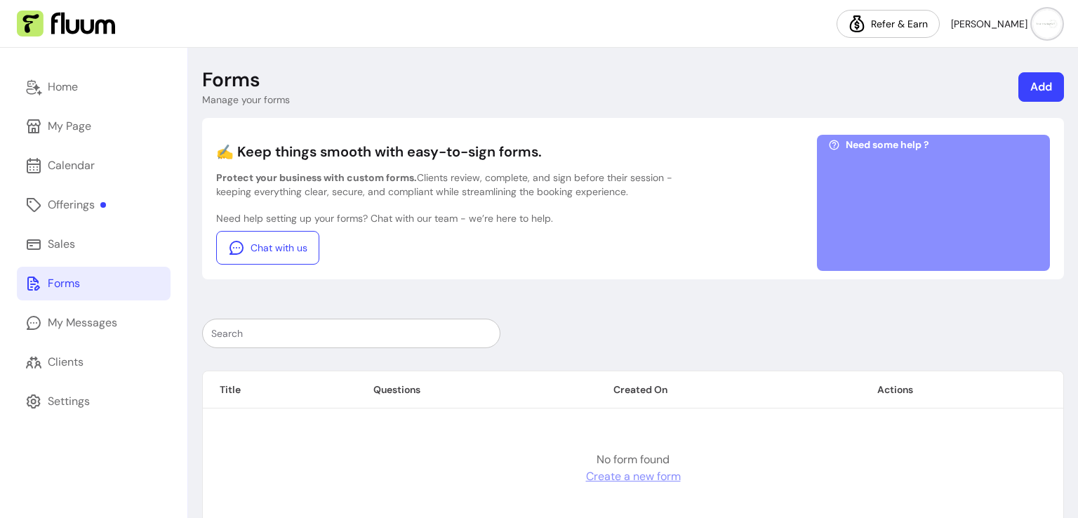
scroll to position [26, 0]
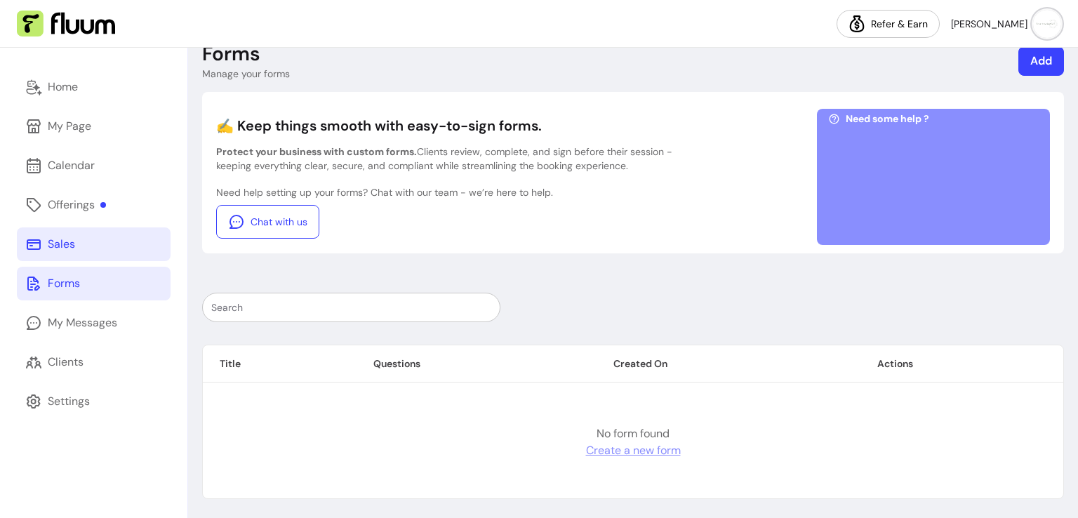
click at [79, 239] on link "Sales" at bounding box center [94, 244] width 154 height 34
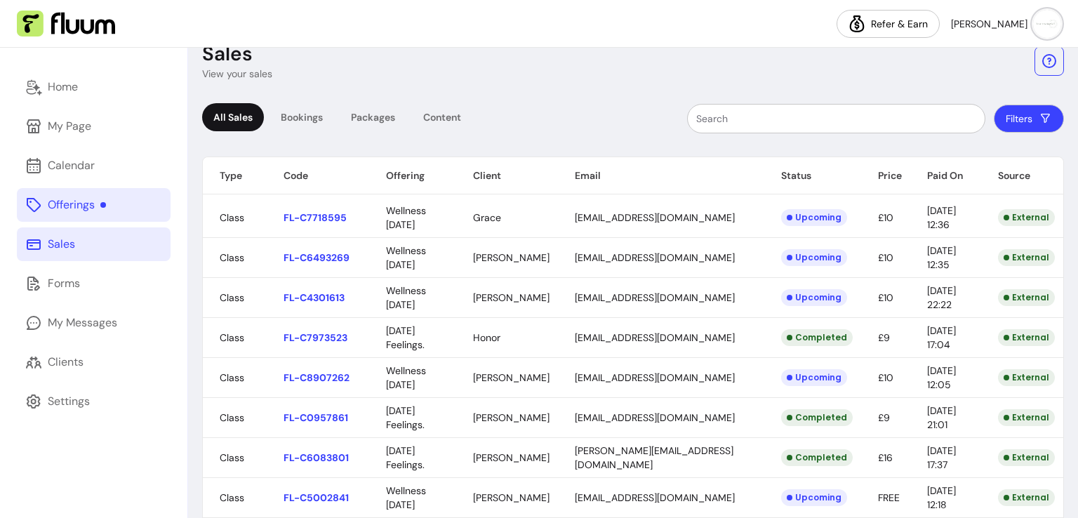
click at [79, 198] on div "Offerings" at bounding box center [77, 205] width 58 height 17
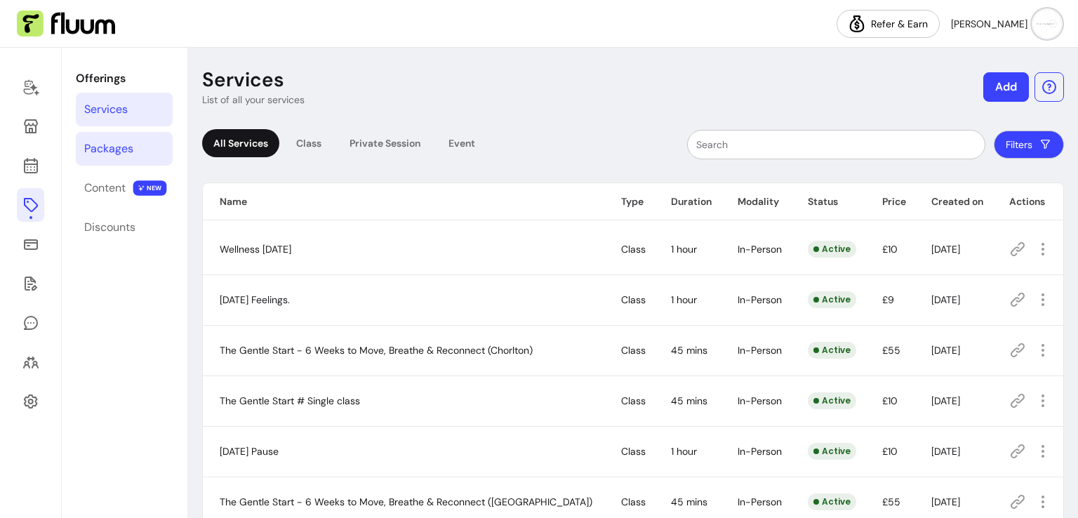
click at [123, 145] on div "Packages" at bounding box center [108, 148] width 49 height 17
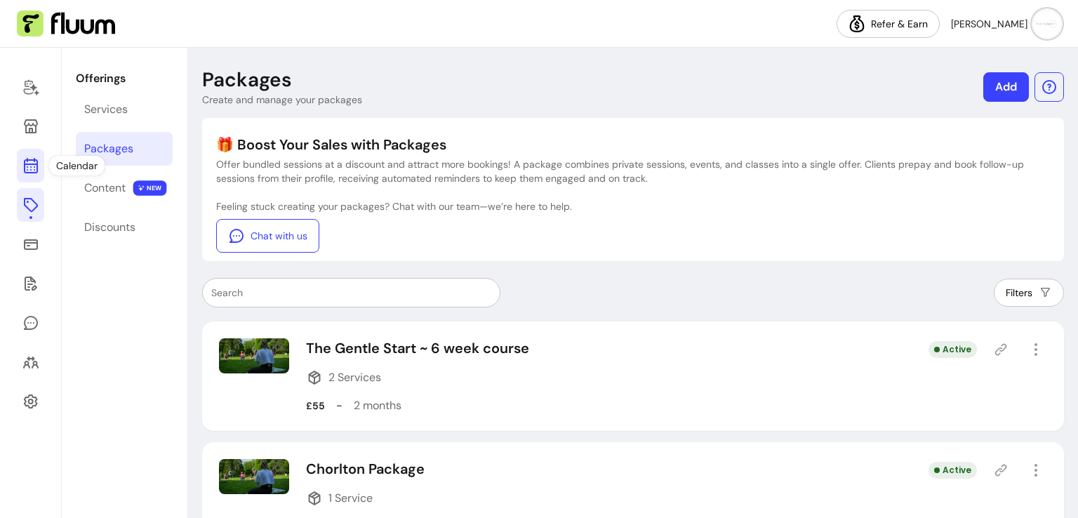
click at [26, 161] on icon at bounding box center [30, 165] width 17 height 17
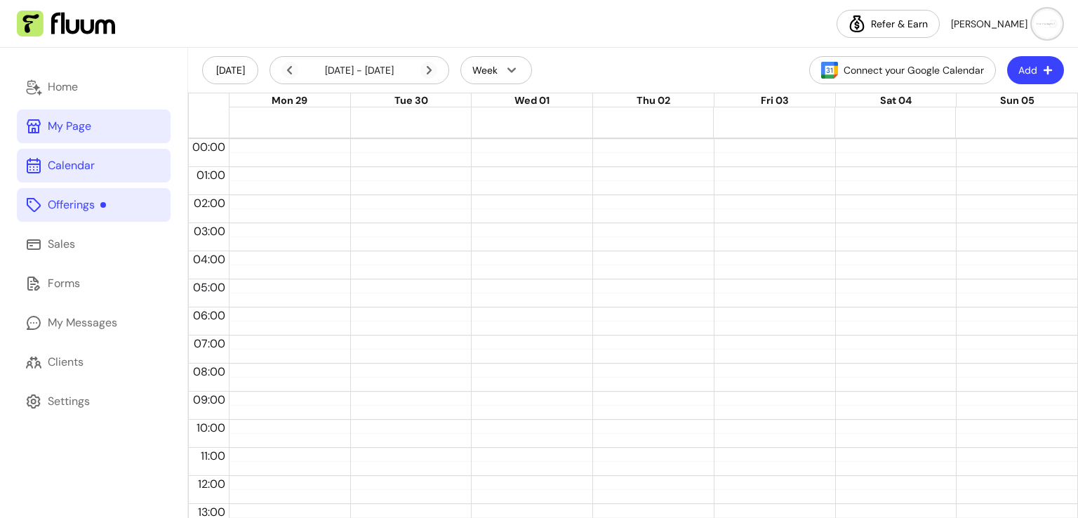
click at [40, 128] on icon at bounding box center [33, 126] width 17 height 17
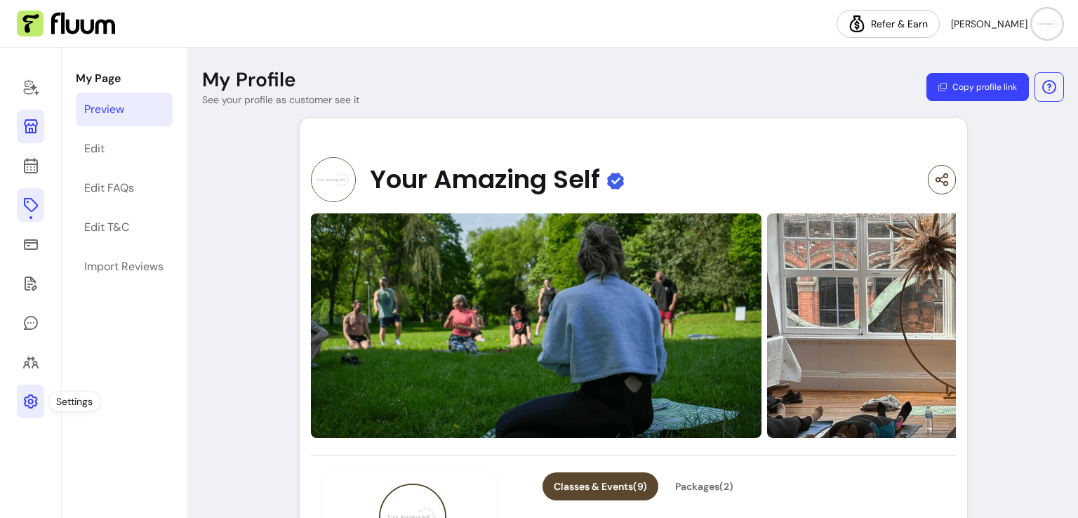
click at [34, 399] on icon at bounding box center [30, 401] width 17 height 17
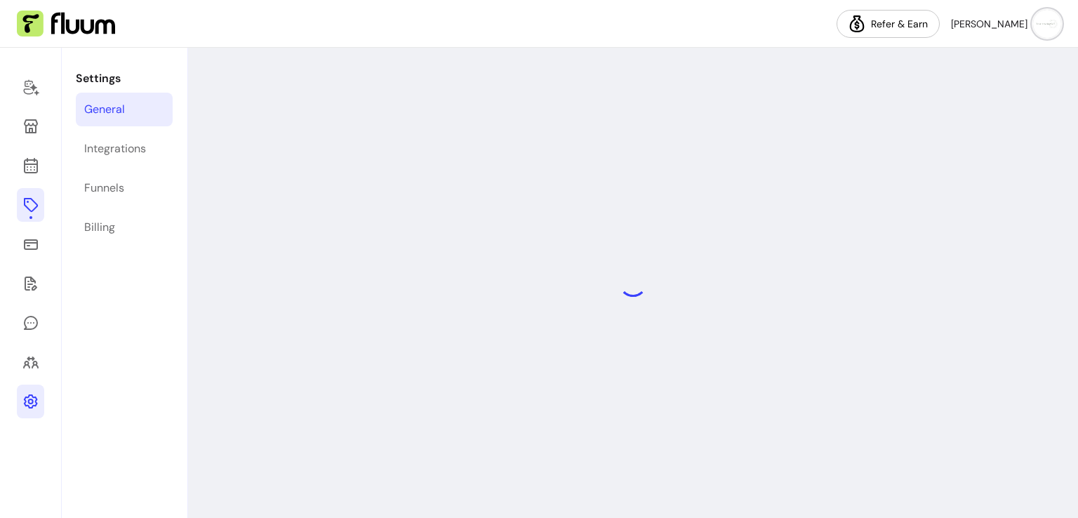
select select "**********"
select select "***"
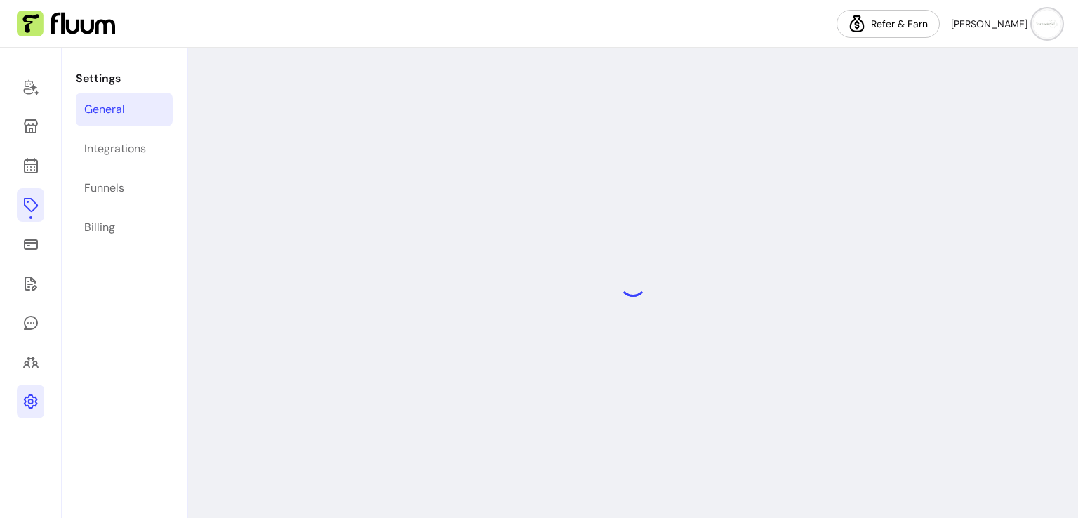
select select "***"
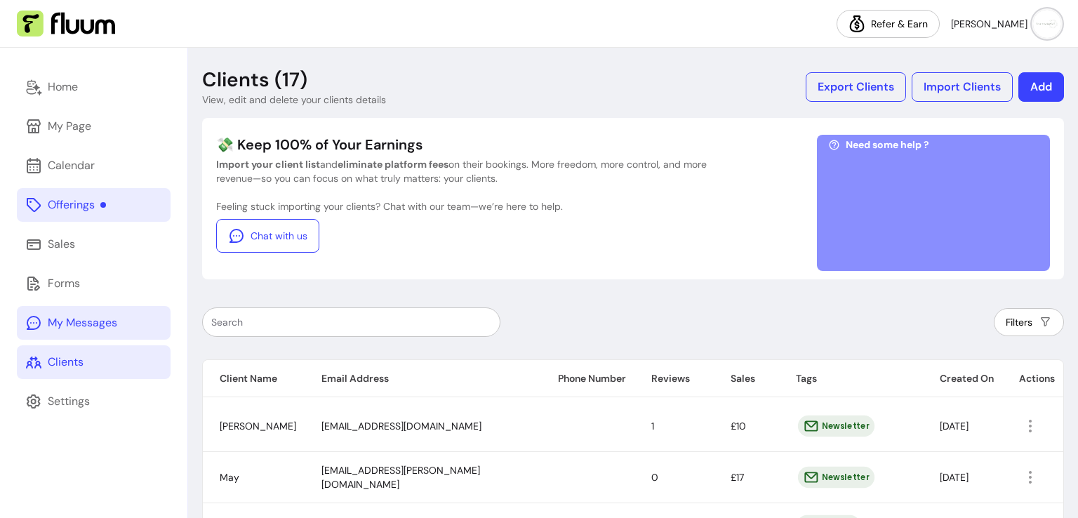
click at [117, 312] on link "My Messages" at bounding box center [94, 323] width 154 height 34
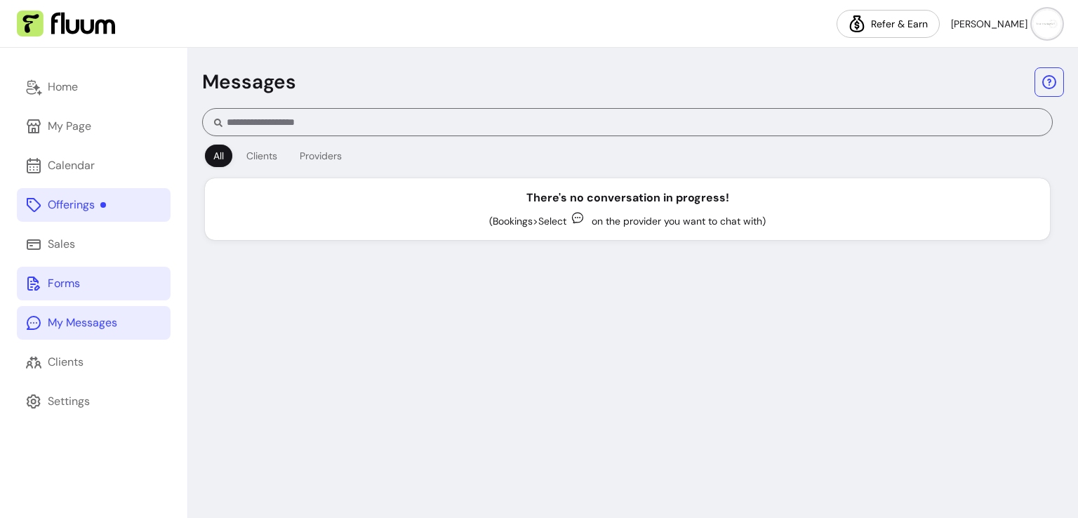
click at [105, 277] on link "Forms" at bounding box center [94, 284] width 154 height 34
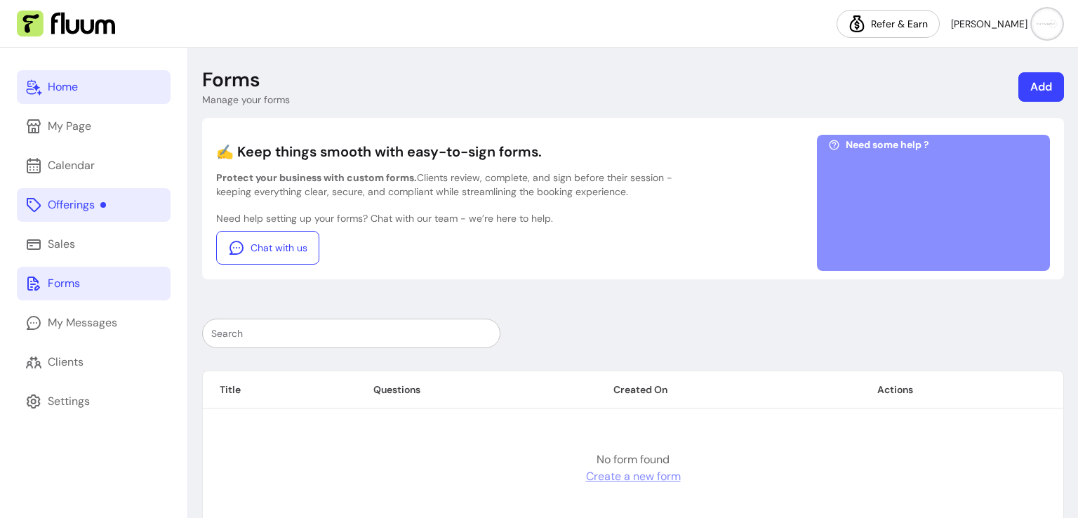
click at [87, 95] on link "Home" at bounding box center [94, 87] width 154 height 34
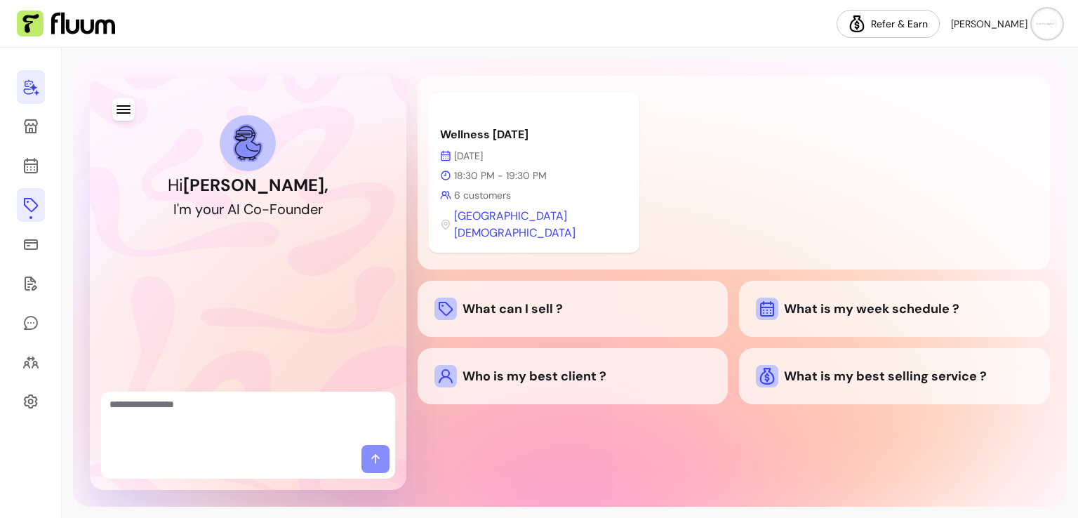
click at [250, 430] on textarea "Ask me anything..." at bounding box center [248, 418] width 277 height 42
type textarea "**********"
click at [369, 454] on icon at bounding box center [376, 459] width 14 height 14
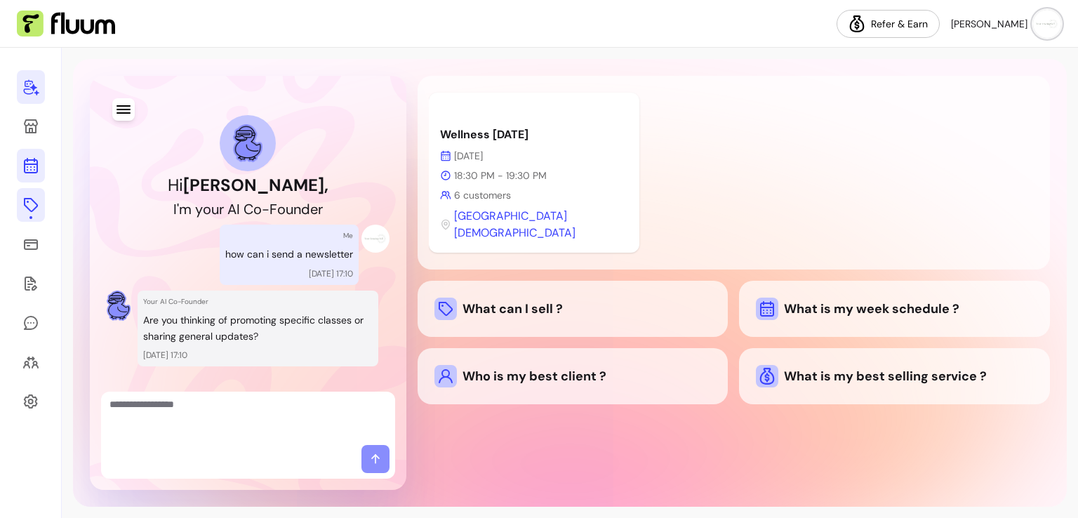
scroll to position [25, 0]
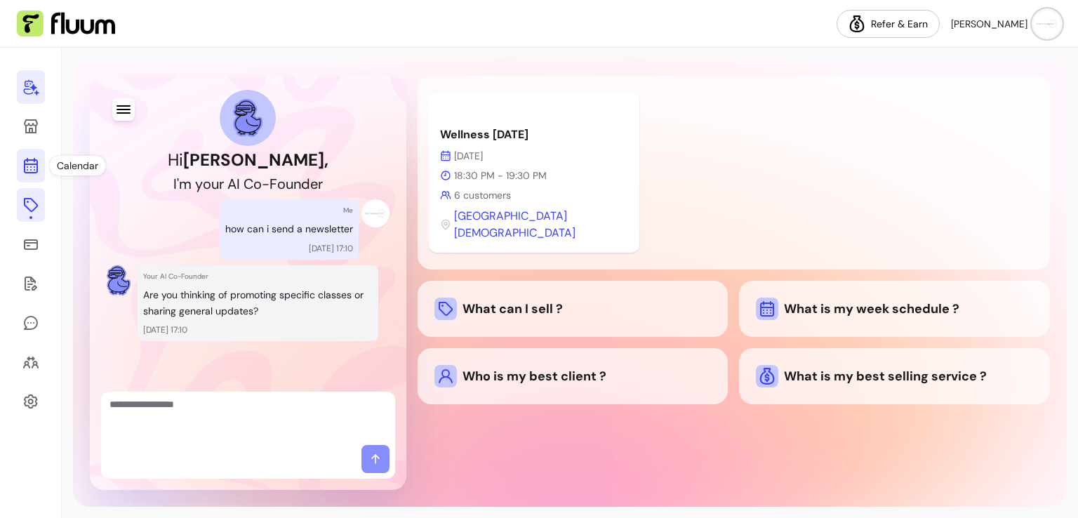
click at [34, 170] on icon at bounding box center [30, 165] width 17 height 17
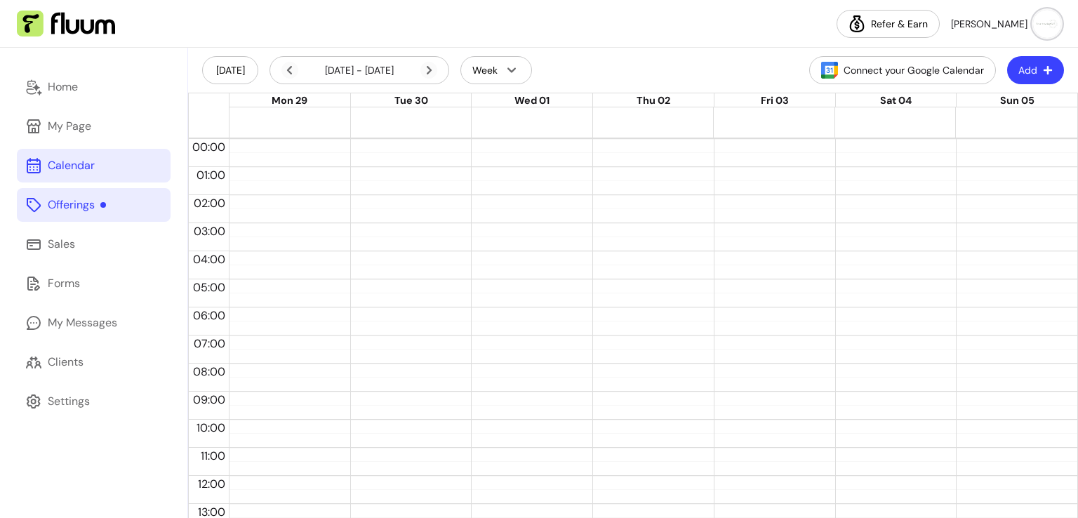
click at [41, 208] on icon at bounding box center [33, 205] width 17 height 17
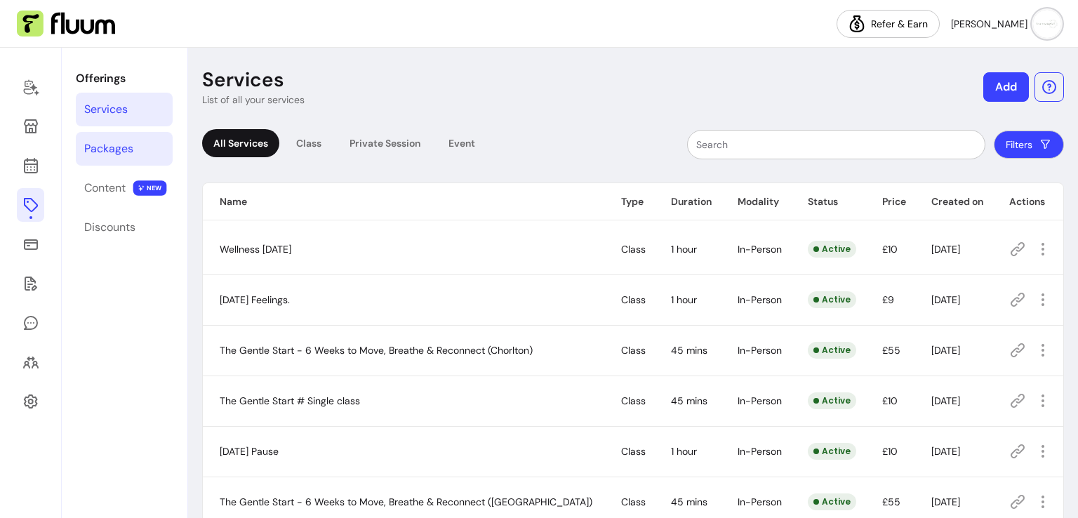
click at [100, 147] on div "Packages" at bounding box center [108, 148] width 49 height 17
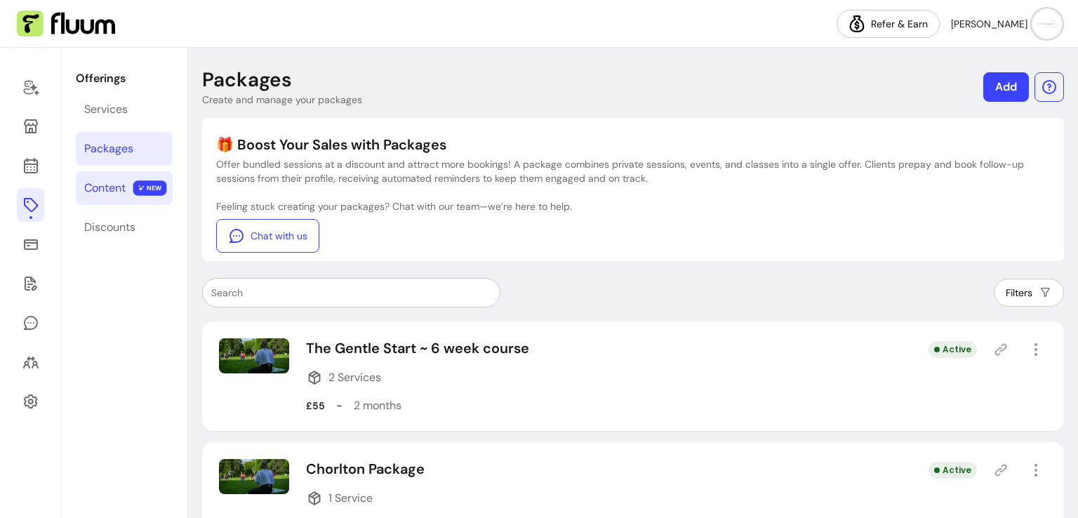
click at [100, 201] on link "Content NEW" at bounding box center [124, 188] width 97 height 34
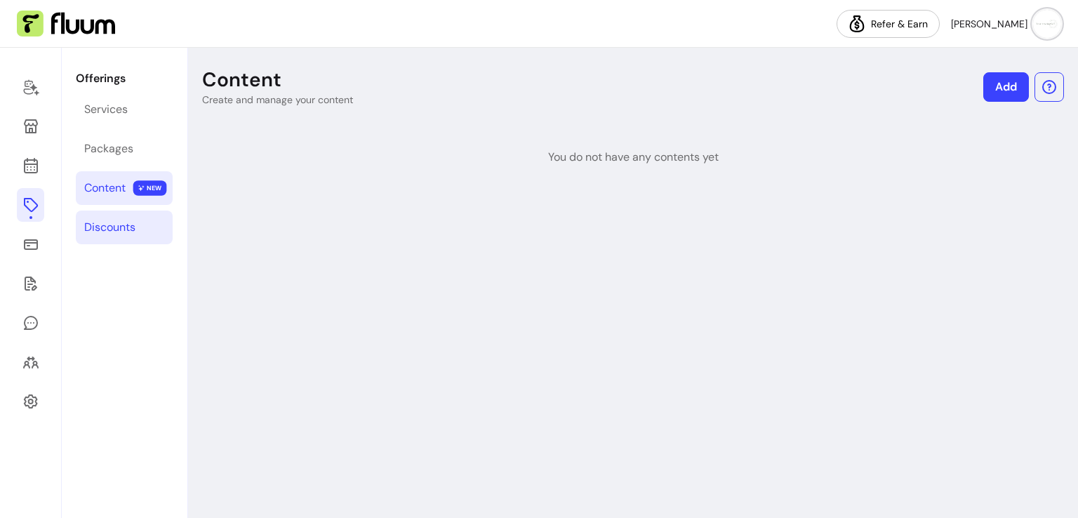
click at [103, 231] on div "Discounts" at bounding box center [109, 227] width 51 height 17
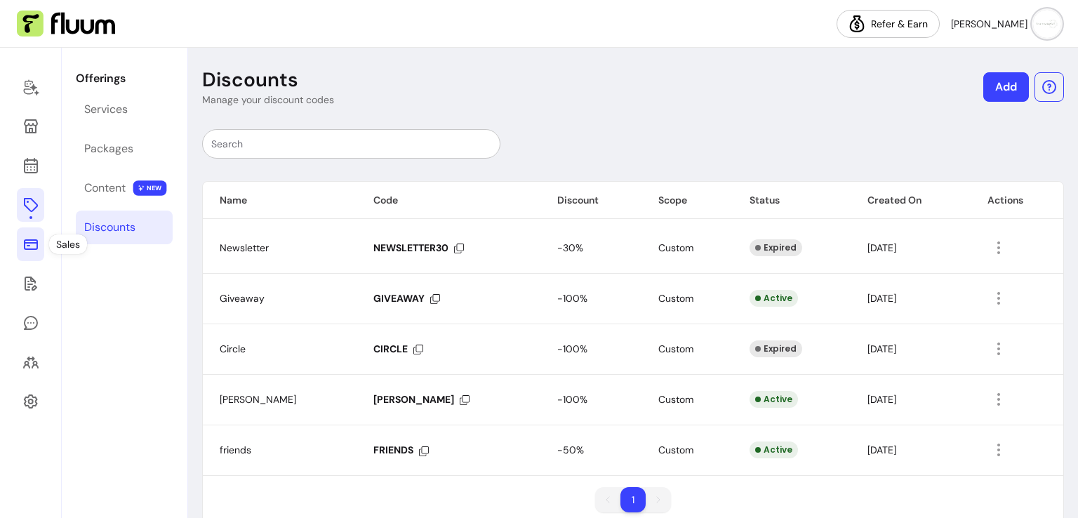
click at [32, 237] on icon at bounding box center [30, 244] width 17 height 17
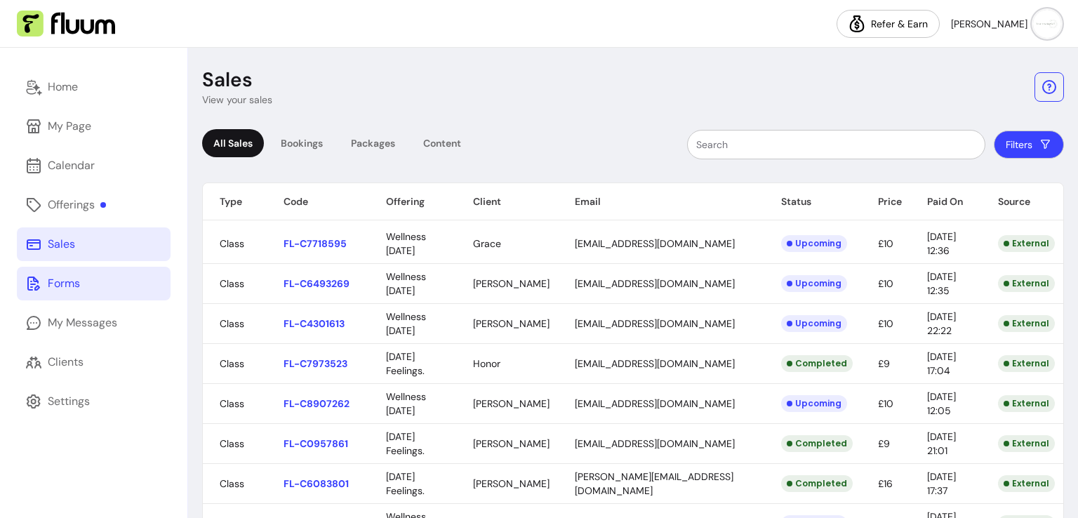
click at [44, 293] on link "Forms" at bounding box center [94, 284] width 154 height 34
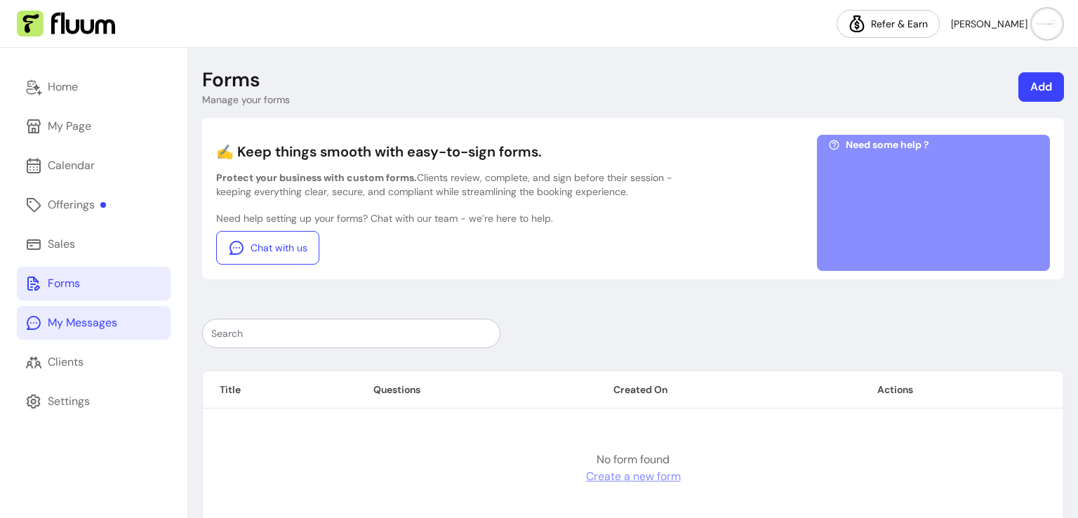
click at [56, 336] on link "My Messages" at bounding box center [94, 323] width 154 height 34
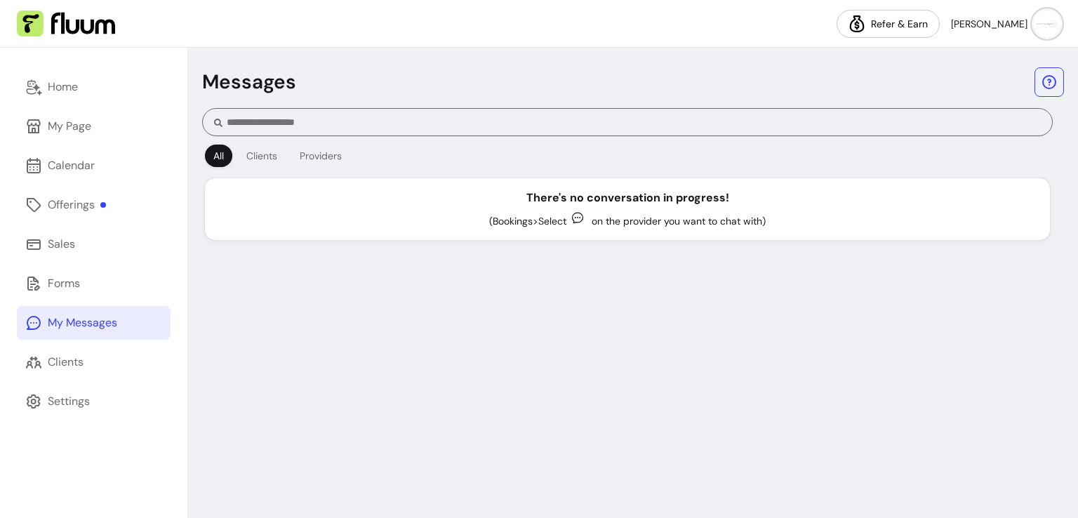
click at [65, 383] on div "Home My Page Calendar Offerings Sales Forms My Messages Clients Settings" at bounding box center [93, 283] width 187 height 470
drag, startPoint x: 67, startPoint y: 380, endPoint x: 78, endPoint y: 364, distance: 19.3
click at [78, 364] on div "Home My Page Calendar Offerings Sales Forms My Messages Clients Settings" at bounding box center [93, 283] width 187 height 470
click at [78, 364] on div "Clients" at bounding box center [66, 362] width 36 height 17
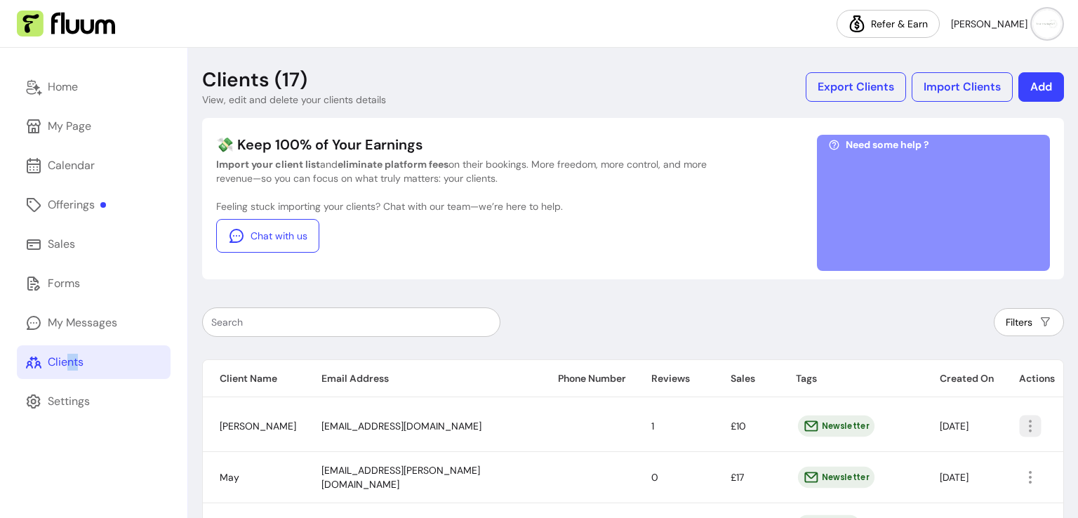
click at [1022, 426] on icon "button" at bounding box center [1030, 426] width 16 height 16
click at [798, 427] on div "Newsletter" at bounding box center [836, 426] width 77 height 21
click at [70, 88] on div "Home" at bounding box center [63, 87] width 30 height 17
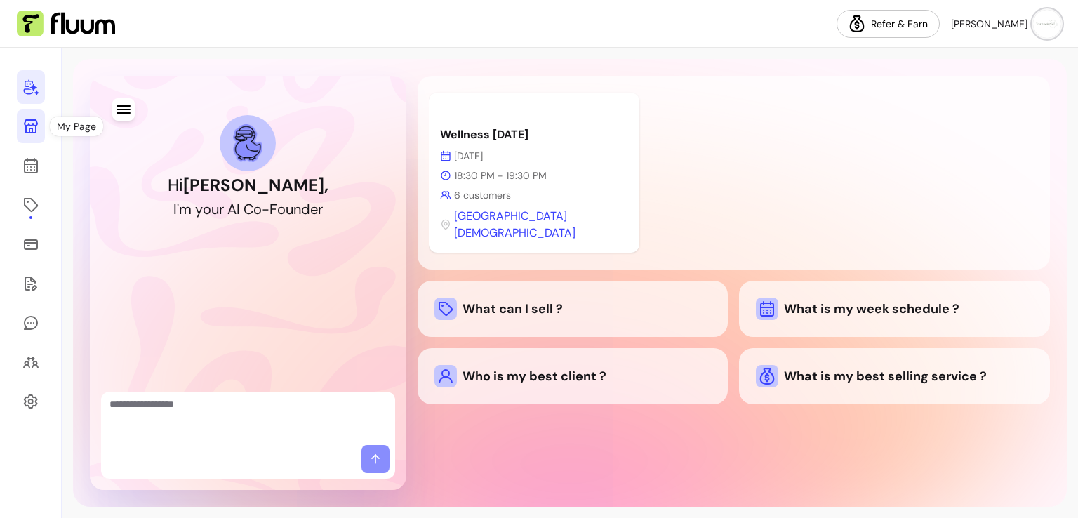
click at [39, 126] on link at bounding box center [31, 127] width 28 height 34
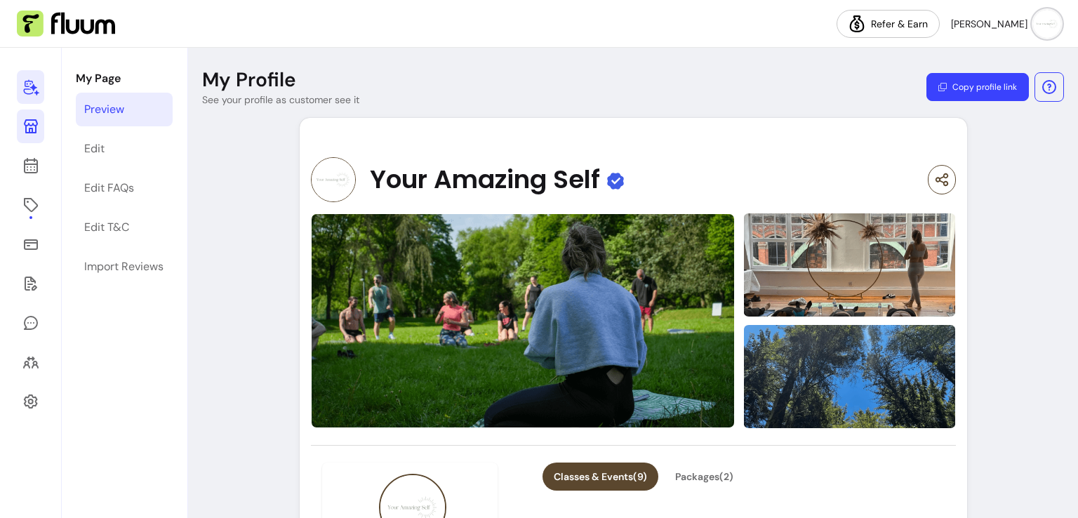
click at [1050, 20] on img at bounding box center [1047, 24] width 28 height 28
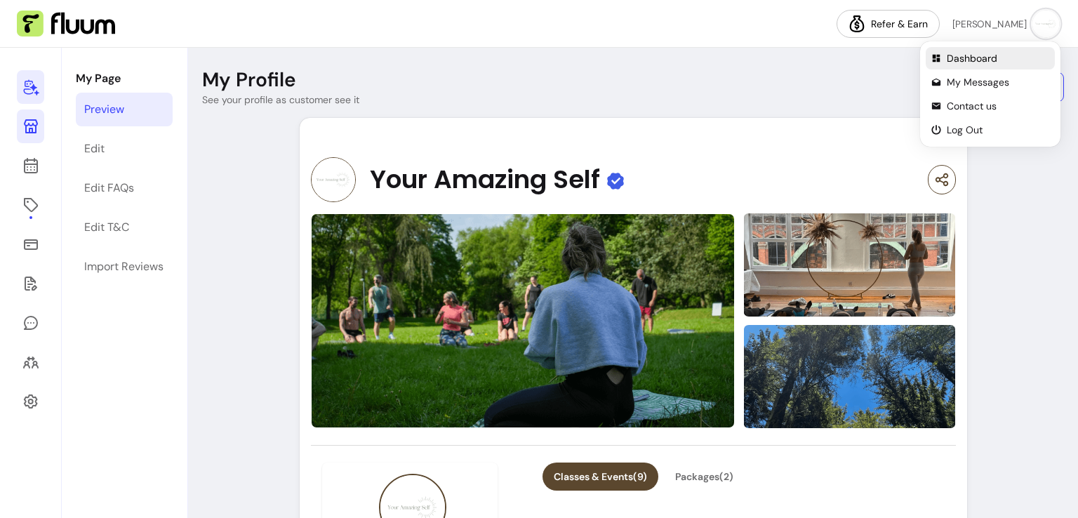
click at [958, 59] on span "Dashboard" at bounding box center [998, 58] width 102 height 14
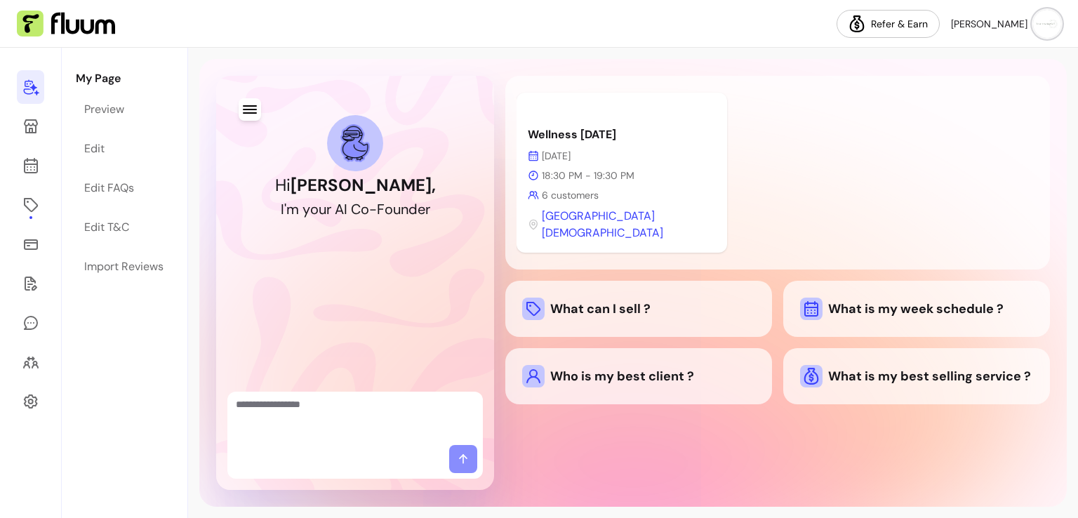
click at [343, 407] on textarea "Ask me anything..." at bounding box center [355, 418] width 239 height 42
type textarea "**********"
click at [461, 453] on icon at bounding box center [463, 459] width 14 height 14
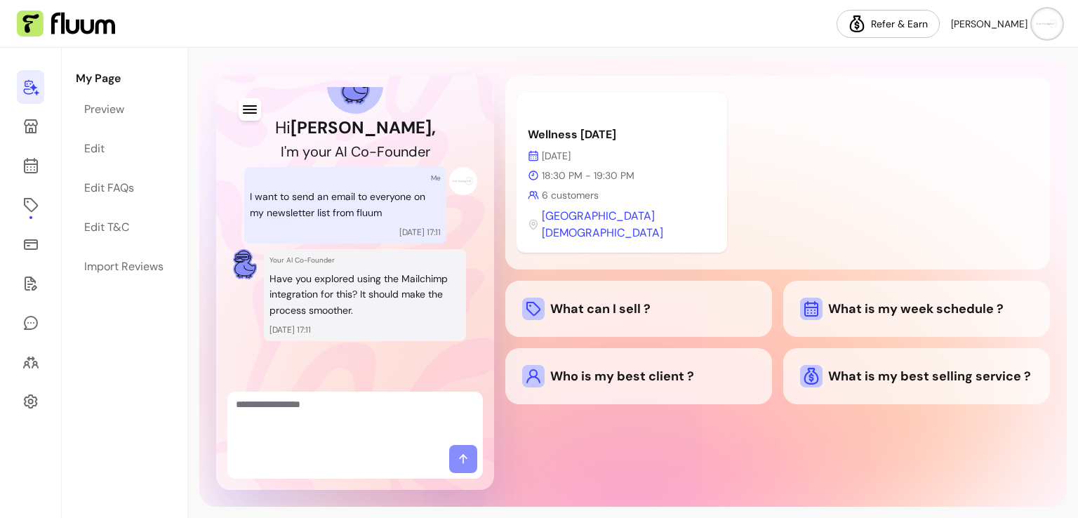
click at [294, 416] on textarea "Ask me anything..." at bounding box center [355, 418] width 239 height 42
click at [294, 415] on textarea "*" at bounding box center [355, 418] width 239 height 42
type textarea "***"
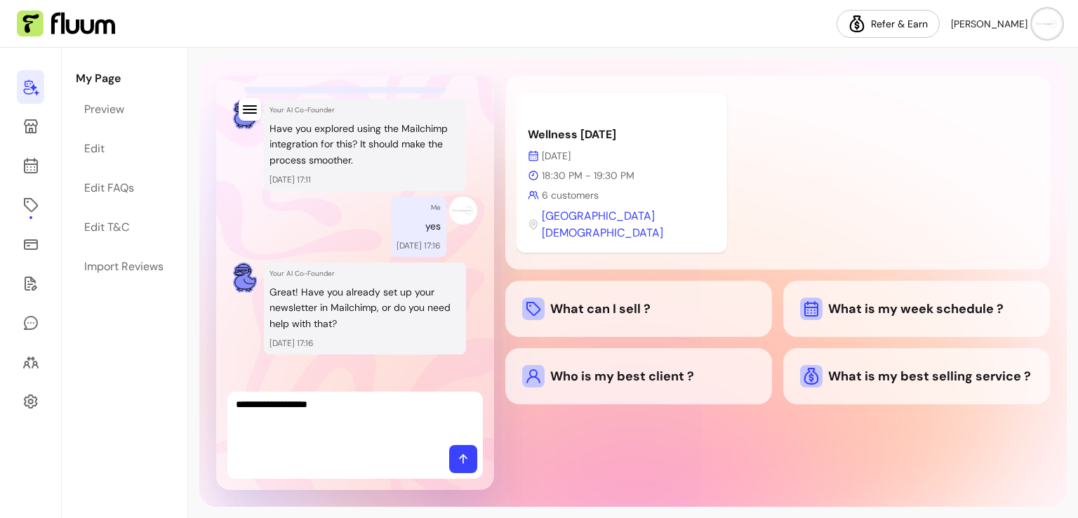
scroll to position [241, 0]
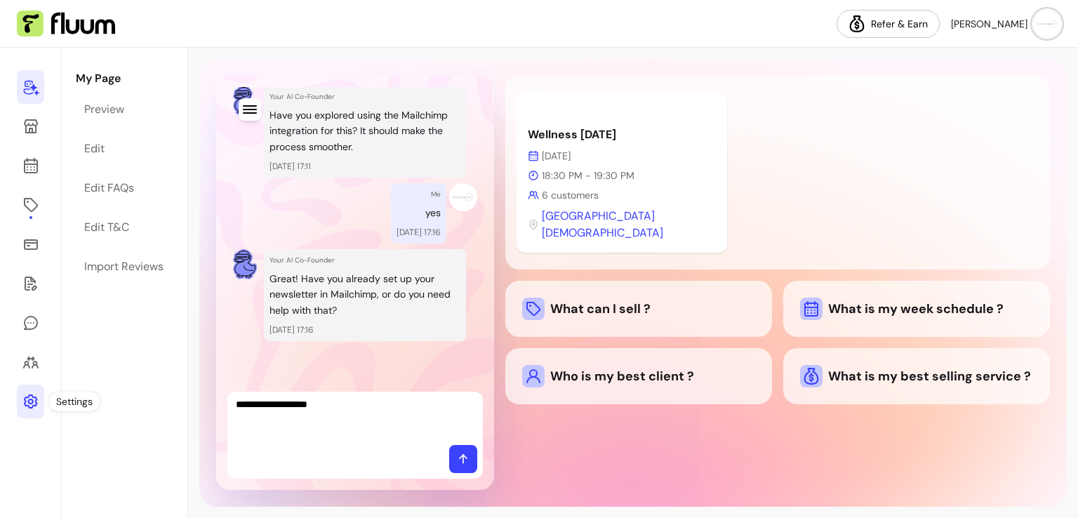
type textarea "**********"
click at [36, 402] on icon at bounding box center [30, 401] width 14 height 14
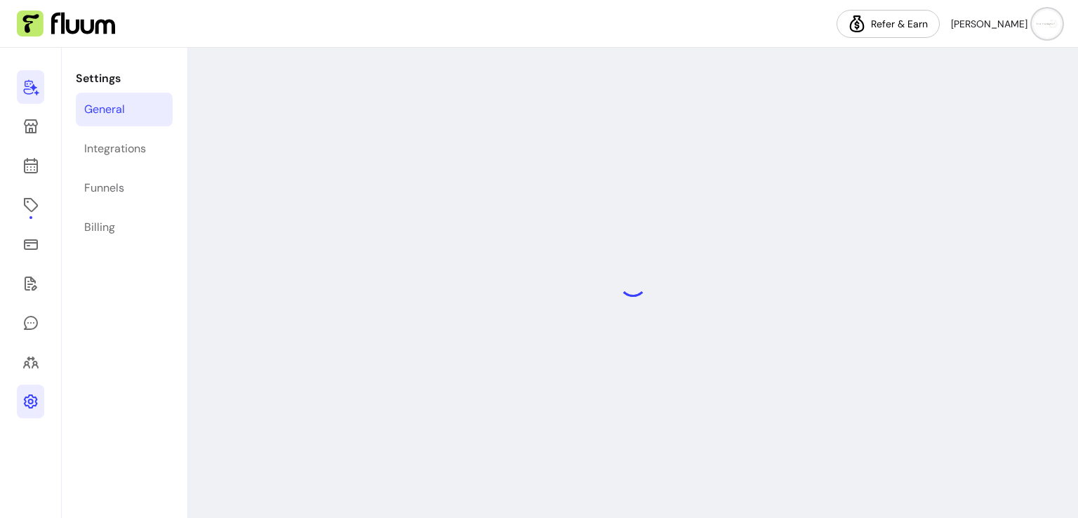
select select "**********"
select select "***"
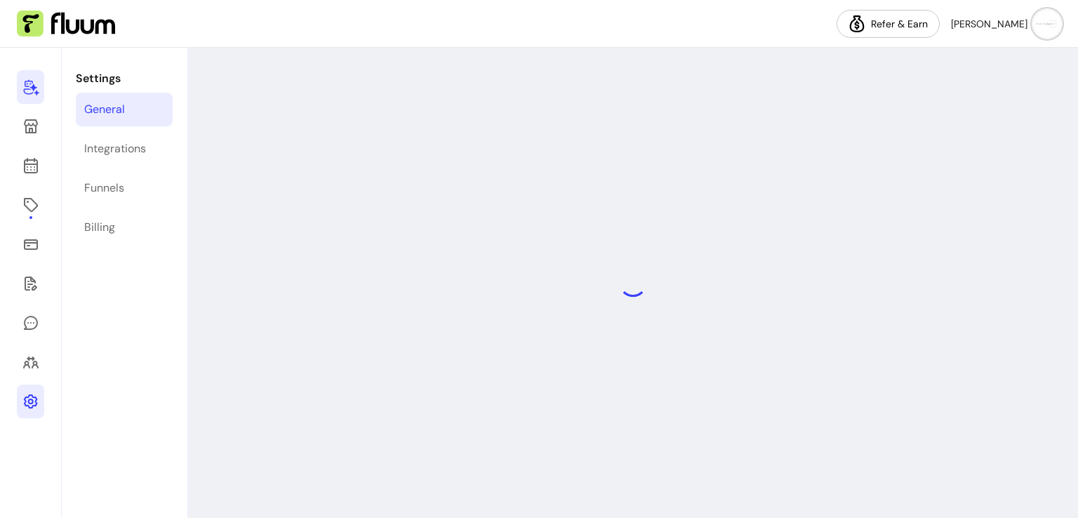
select select "***"
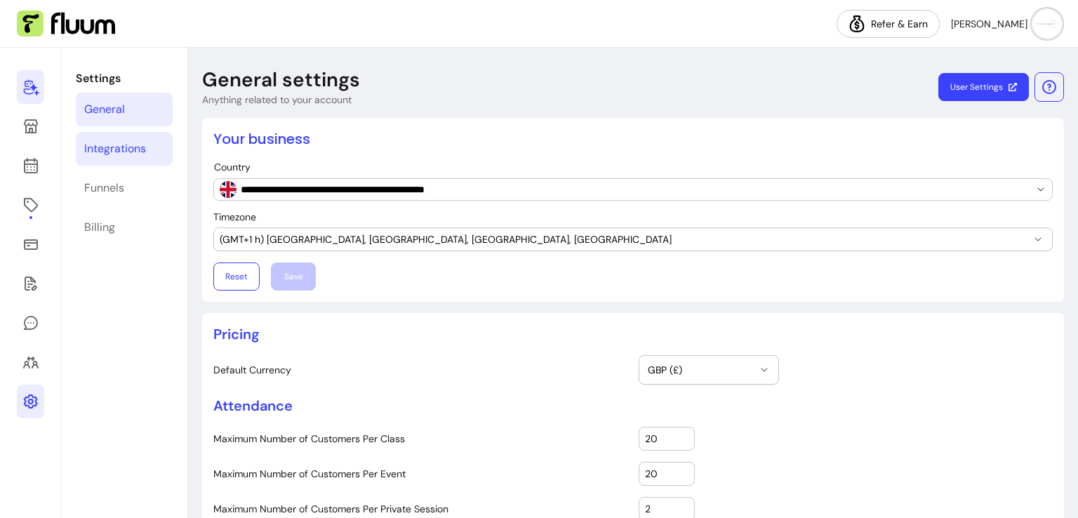
click at [113, 148] on div "Integrations" at bounding box center [115, 148] width 62 height 17
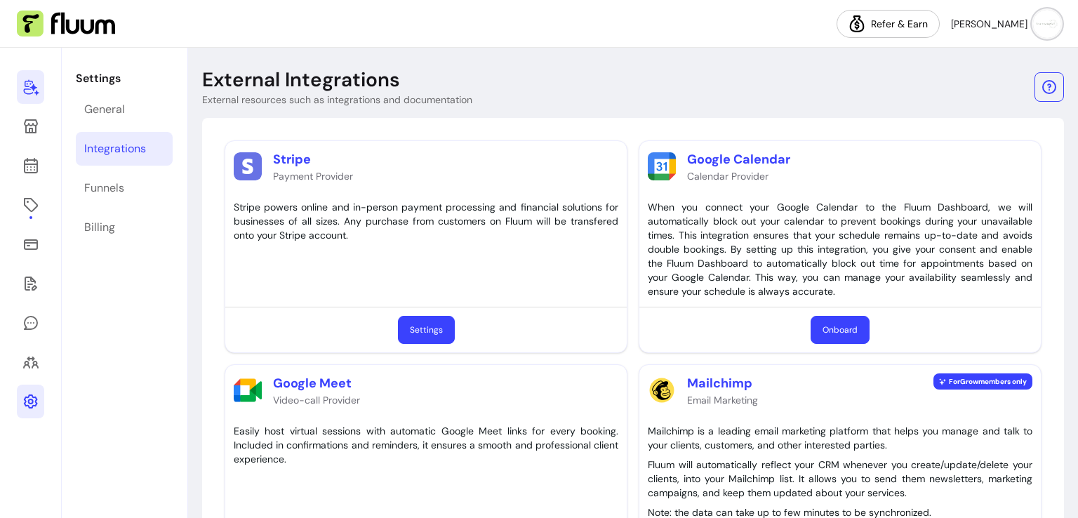
scroll to position [98, 0]
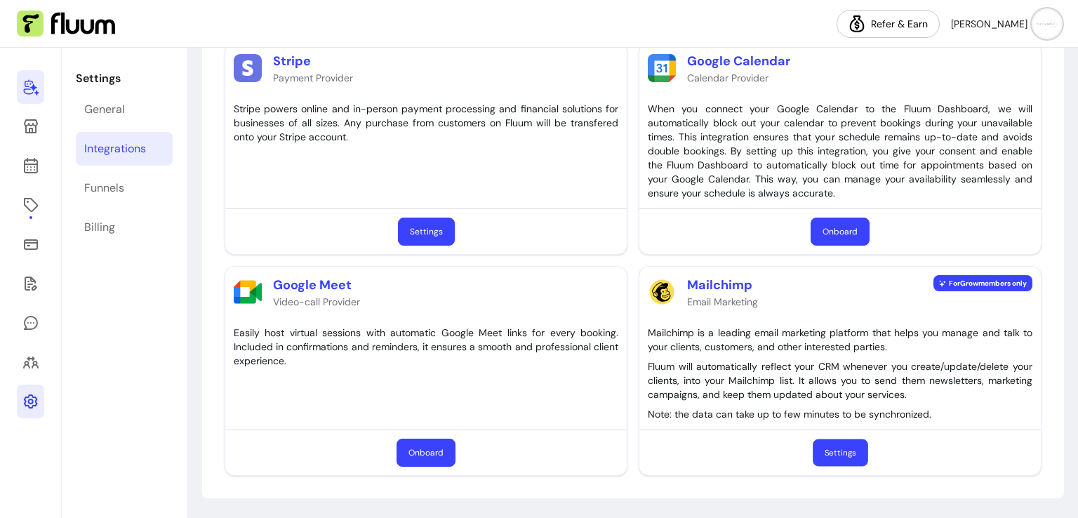
click at [829, 445] on button "Settings" at bounding box center [840, 452] width 55 height 27
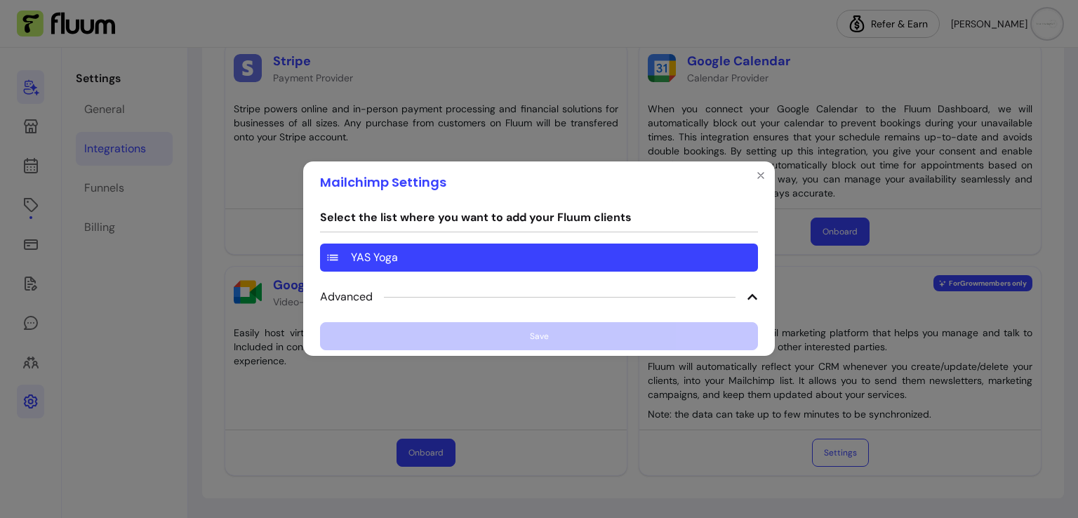
click at [689, 255] on div "YAS Yoga" at bounding box center [539, 258] width 438 height 28
click at [434, 253] on div "YAS Yoga" at bounding box center [539, 258] width 438 height 28
click at [407, 335] on div "Select the list where you want to add your Fluum clients YAS Yoga Advanced Save" at bounding box center [539, 279] width 438 height 141
click at [751, 300] on icon at bounding box center [752, 296] width 11 height 11
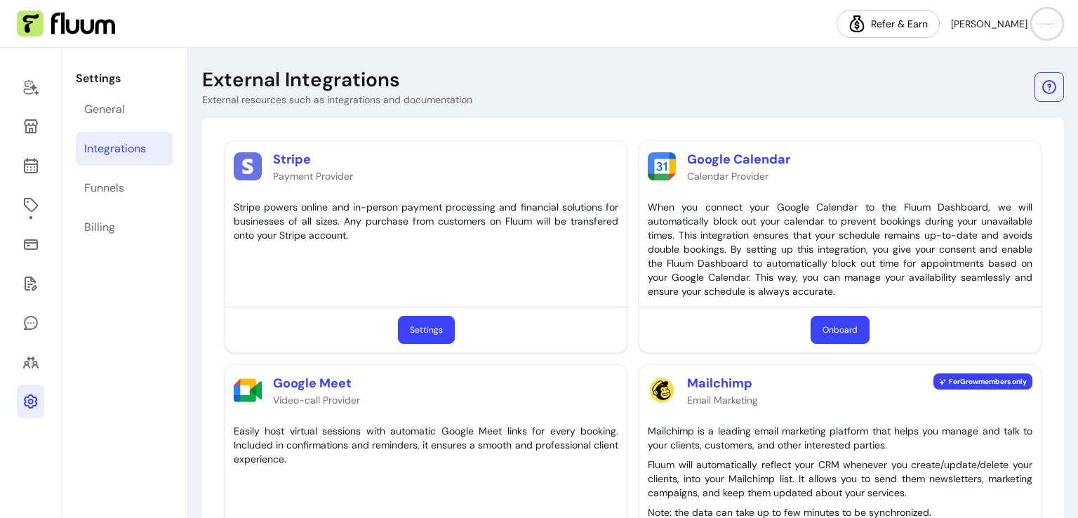
scroll to position [98, 0]
